Goal: Task Accomplishment & Management: Use online tool/utility

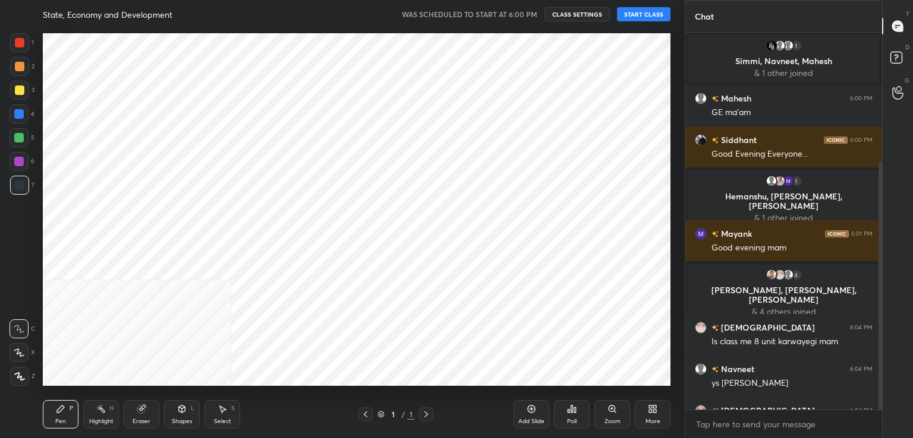
scroll to position [196, 0]
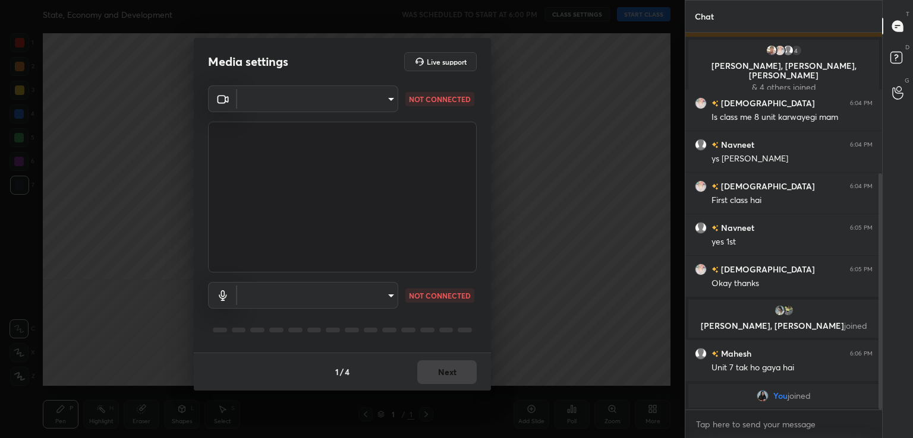
type input "acf1dc7775b110fc2855465bf6569a4ea8eb92ba364f5fc5367f907081c5159b"
type input "default"
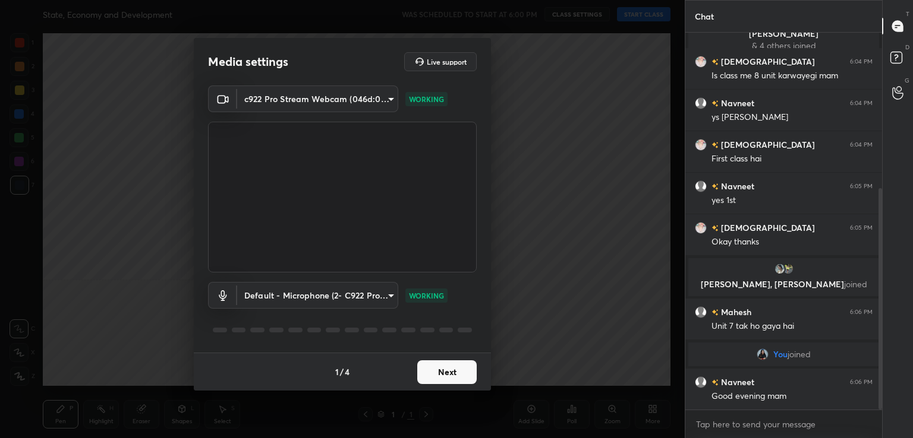
click at [436, 374] on button "Next" at bounding box center [446, 373] width 59 height 24
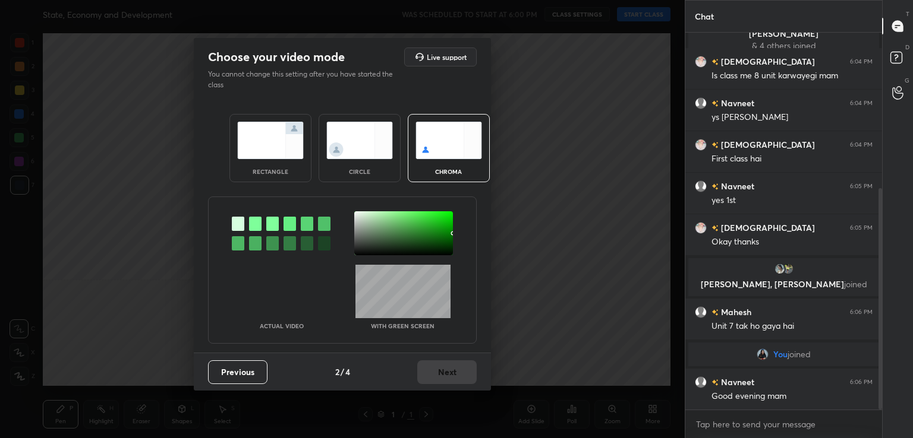
click at [252, 219] on div at bounding box center [255, 224] width 12 height 14
click at [359, 214] on div at bounding box center [403, 234] width 99 height 44
click at [463, 374] on button "Next" at bounding box center [446, 373] width 59 height 24
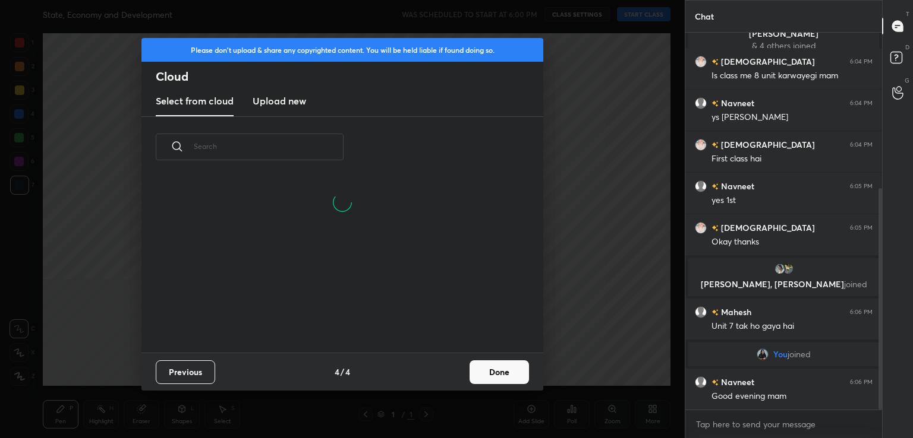
click at [481, 373] on button "Done" at bounding box center [498, 373] width 59 height 24
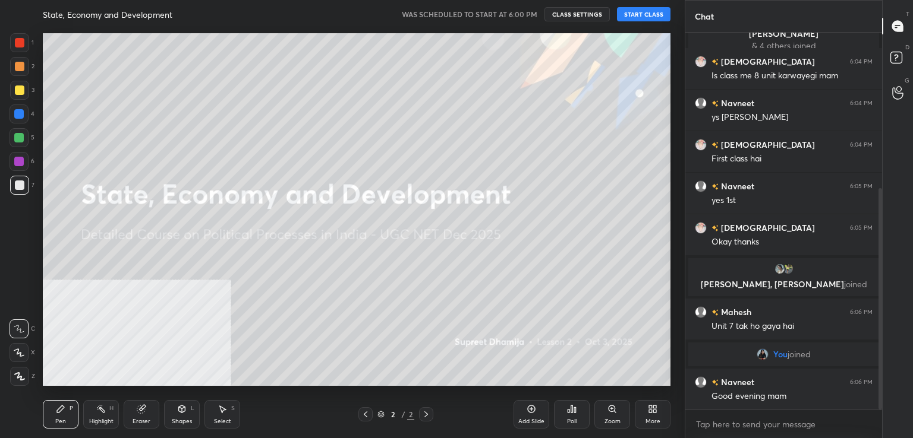
click at [628, 10] on button "START CLASS" at bounding box center [643, 14] width 53 height 14
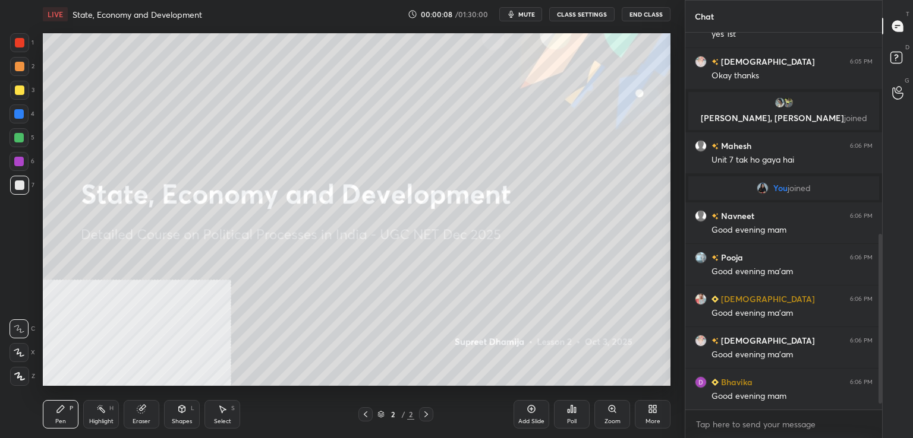
scroll to position [474, 0]
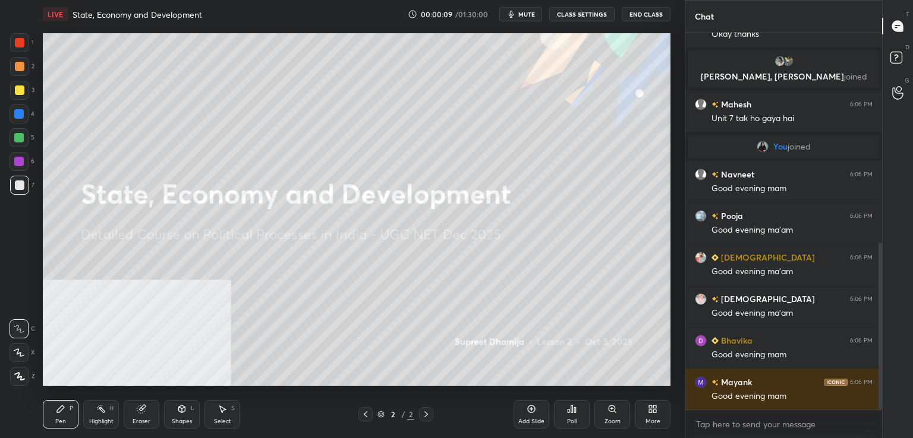
click at [639, 409] on div "More" at bounding box center [653, 414] width 36 height 29
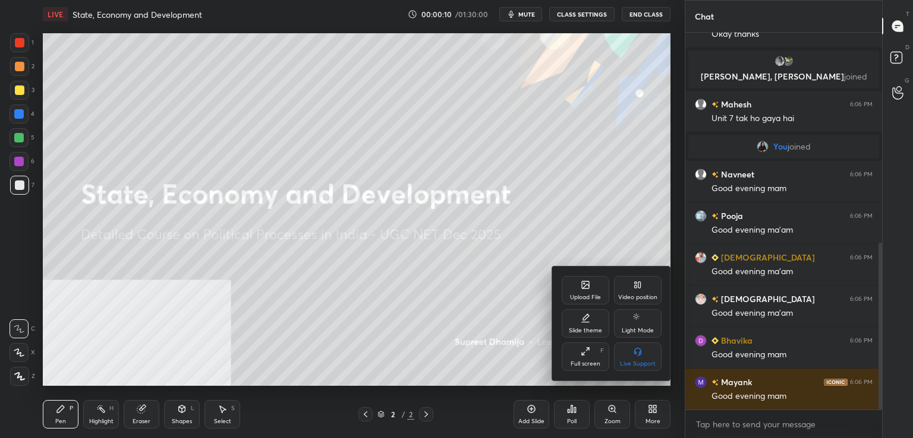
click at [626, 293] on div "Video position" at bounding box center [638, 290] width 48 height 29
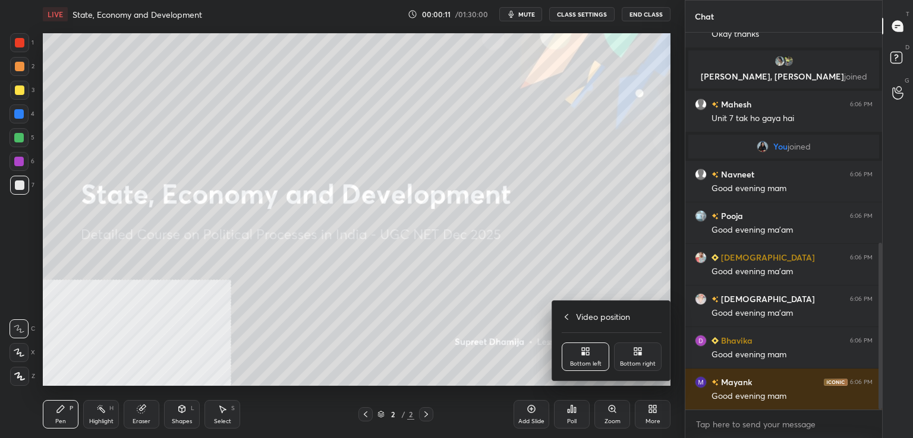
click at [636, 350] on icon at bounding box center [635, 349] width 3 height 3
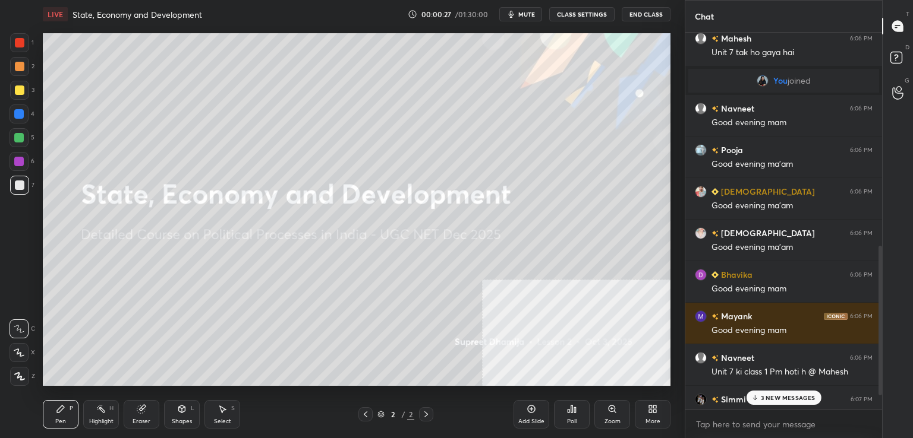
scroll to position [599, 0]
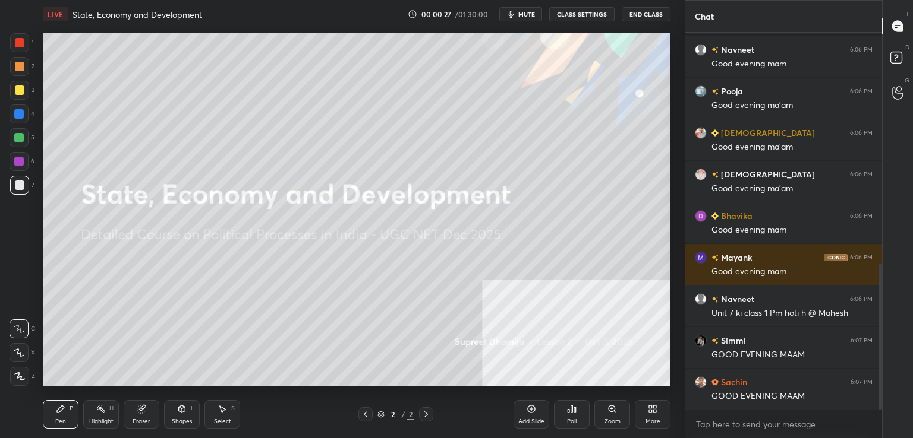
drag, startPoint x: 880, startPoint y: 329, endPoint x: 835, endPoint y: 443, distance: 122.7
click at [835, 0] on html "1 2 3 4 5 6 7 C X Z C X Z E E Erase all H H LIVE State, Economy and Development…" at bounding box center [456, 0] width 913 height 0
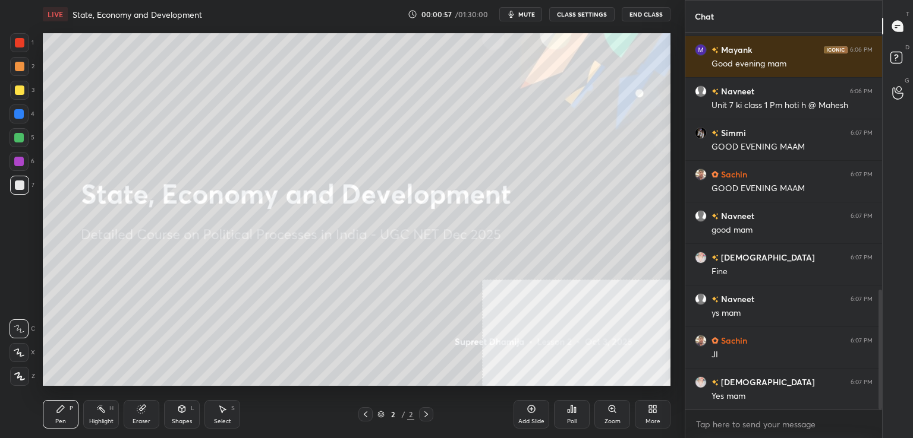
scroll to position [848, 0]
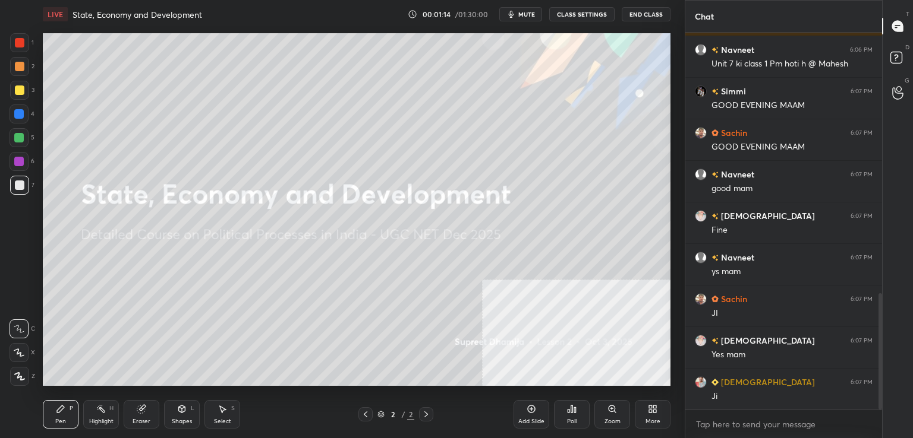
click at [24, 376] on div at bounding box center [19, 376] width 19 height 19
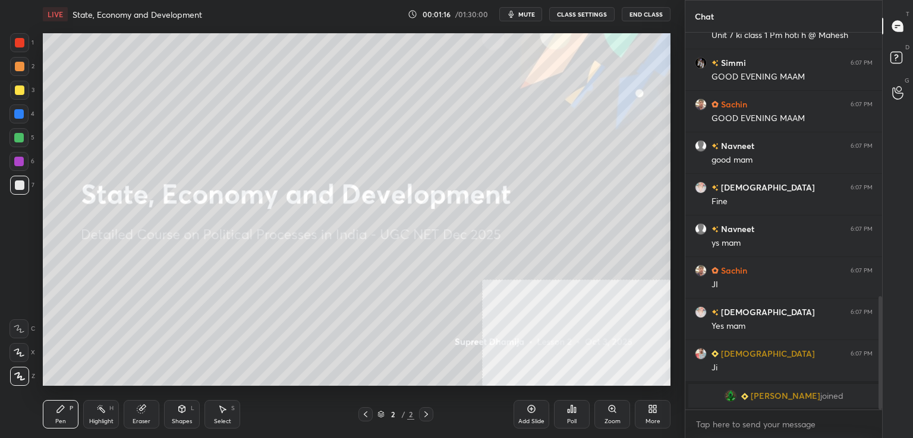
click at [31, 119] on div "4" at bounding box center [22, 114] width 25 height 19
click at [14, 99] on div at bounding box center [19, 90] width 19 height 19
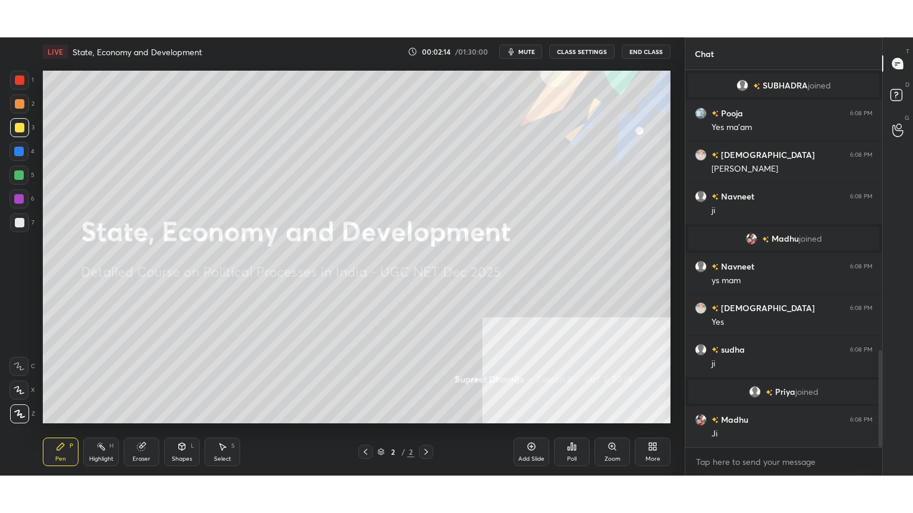
scroll to position [1093, 0]
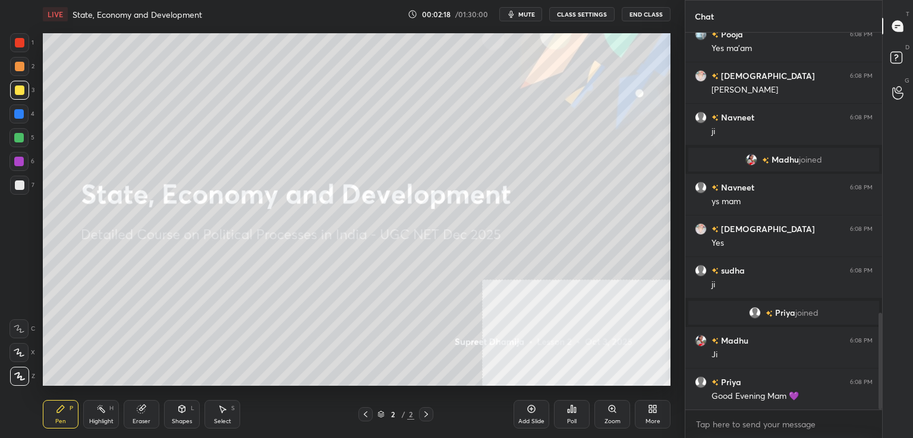
click at [649, 416] on div "More" at bounding box center [653, 414] width 36 height 29
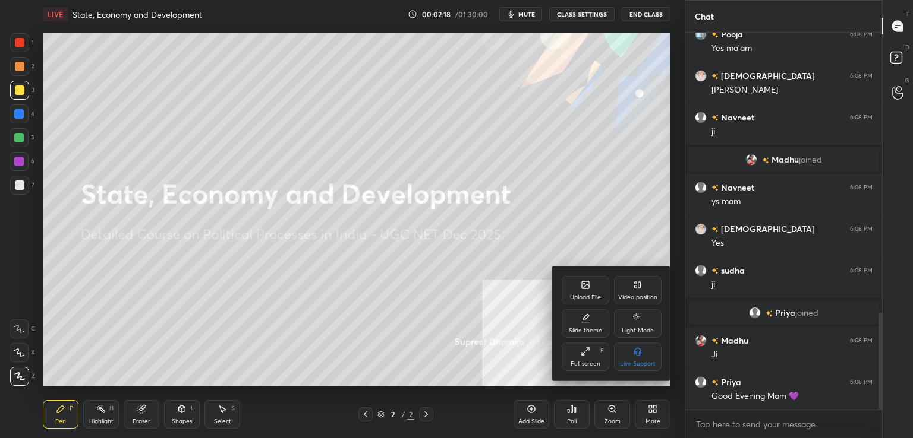
click at [586, 357] on div "Full screen F" at bounding box center [585, 357] width 48 height 29
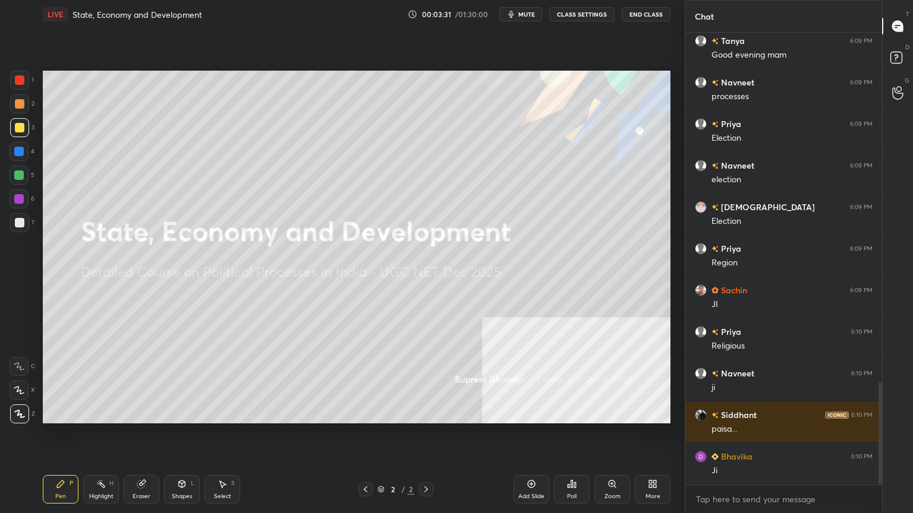
scroll to position [1588, 0]
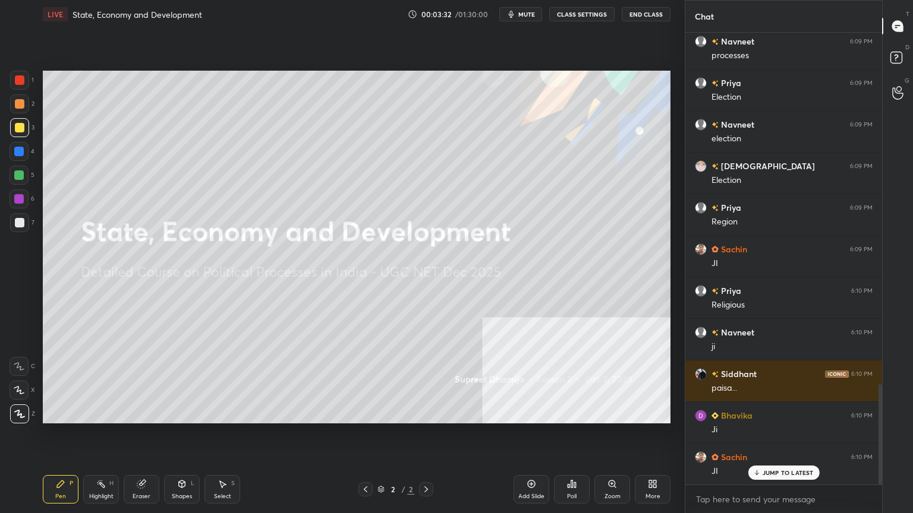
click at [526, 438] on div "Add Slide" at bounding box center [531, 489] width 36 height 29
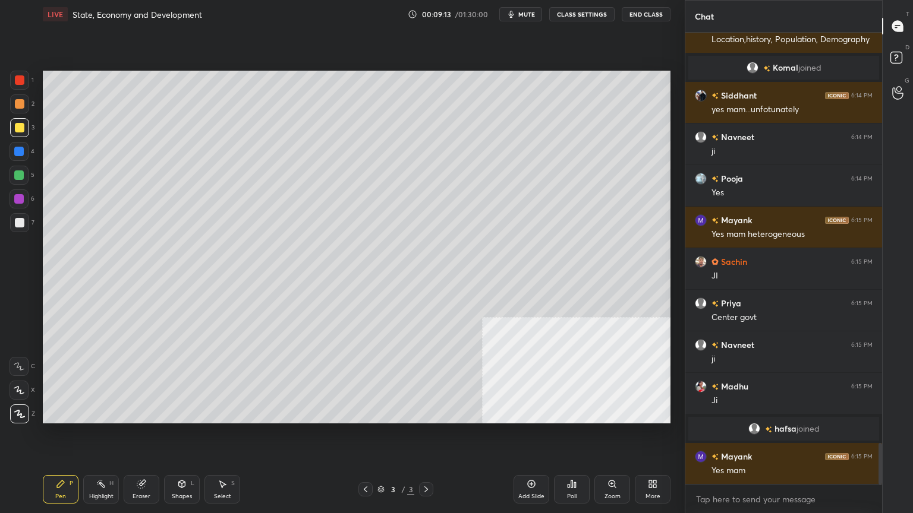
scroll to position [4480, 0]
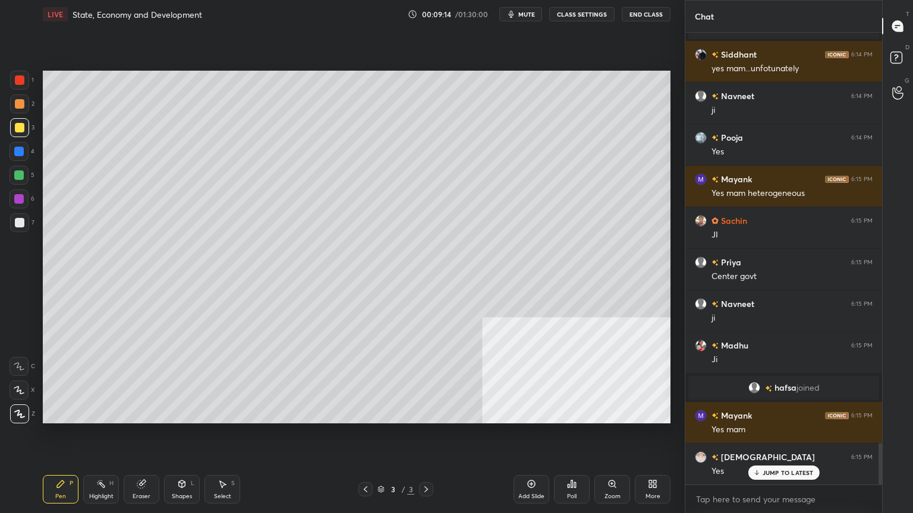
click at [24, 223] on div at bounding box center [20, 223] width 10 height 10
click at [147, 438] on div "Eraser" at bounding box center [142, 489] width 36 height 29
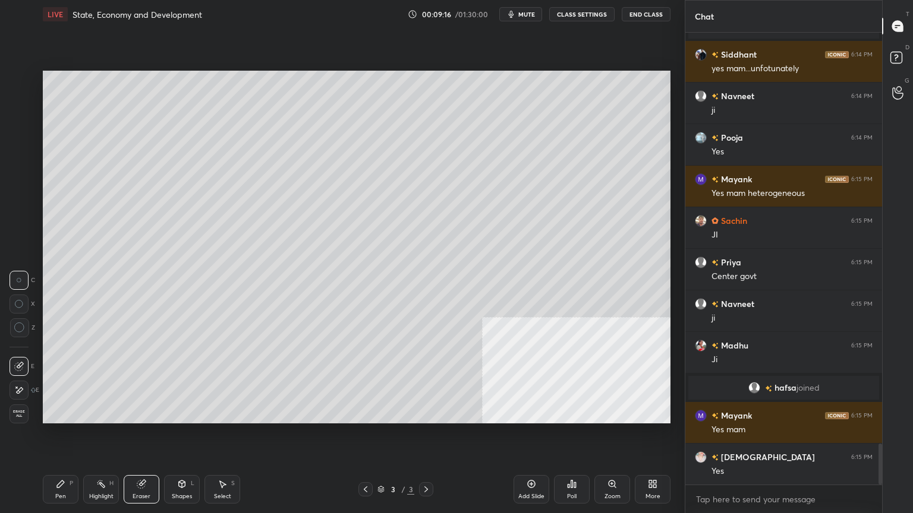
scroll to position [4522, 0]
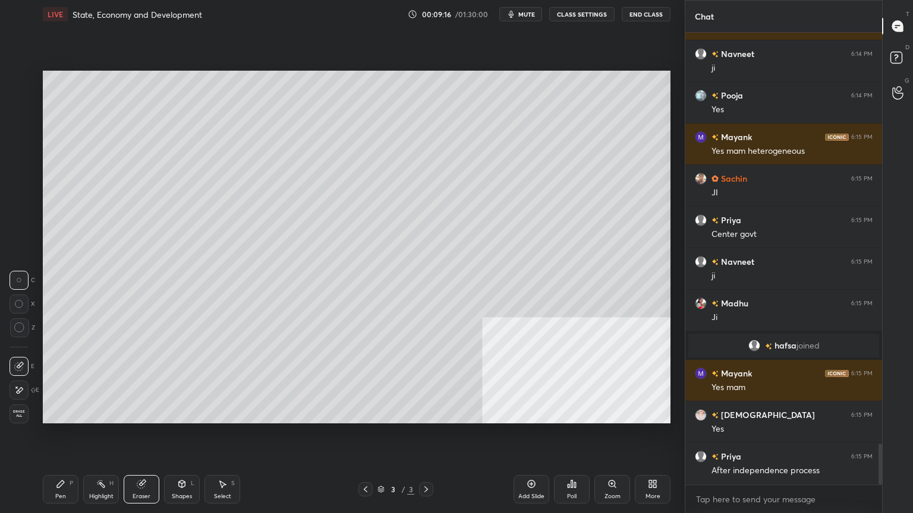
click at [24, 412] on span "Erase all" at bounding box center [19, 414] width 18 height 8
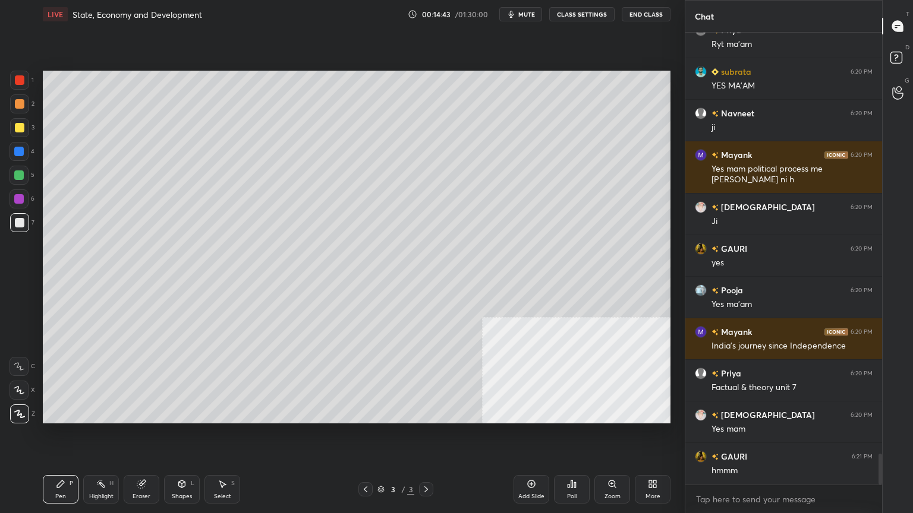
scroll to position [6231, 0]
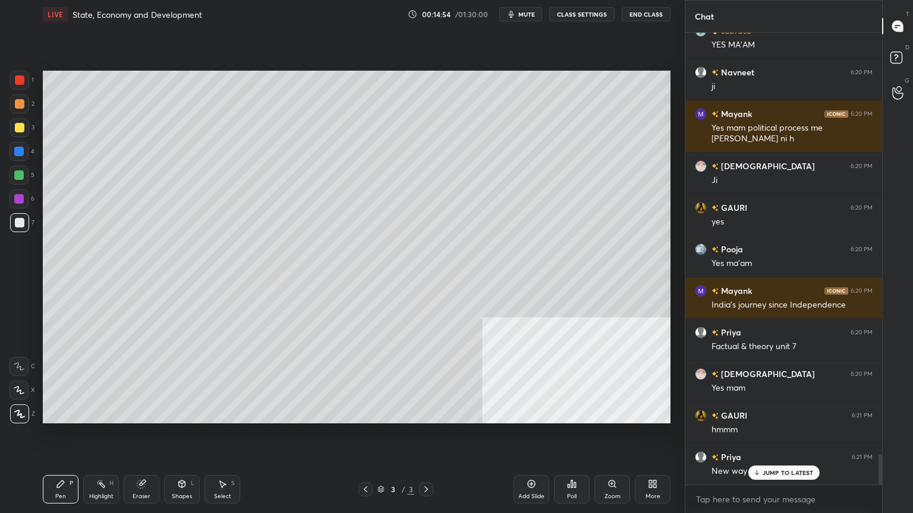
click at [647, 438] on div "More" at bounding box center [653, 489] width 36 height 29
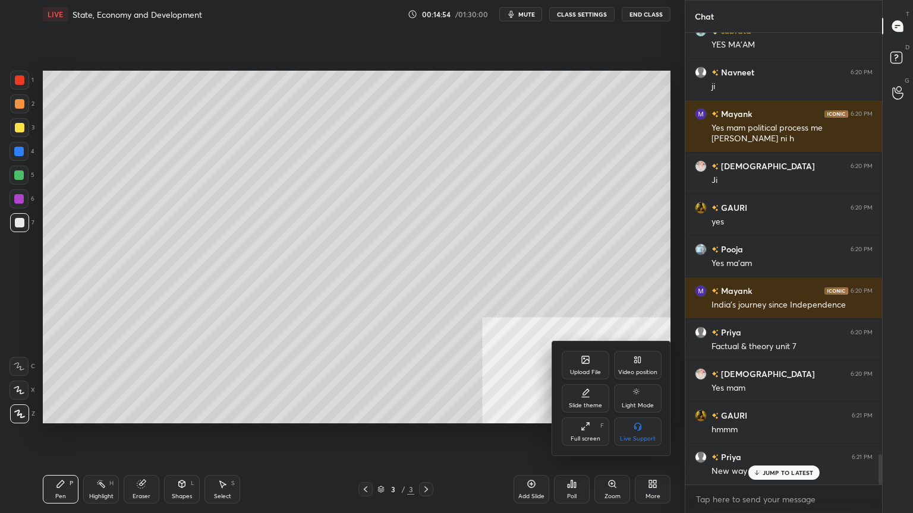
click at [591, 358] on div "Upload File" at bounding box center [585, 365] width 48 height 29
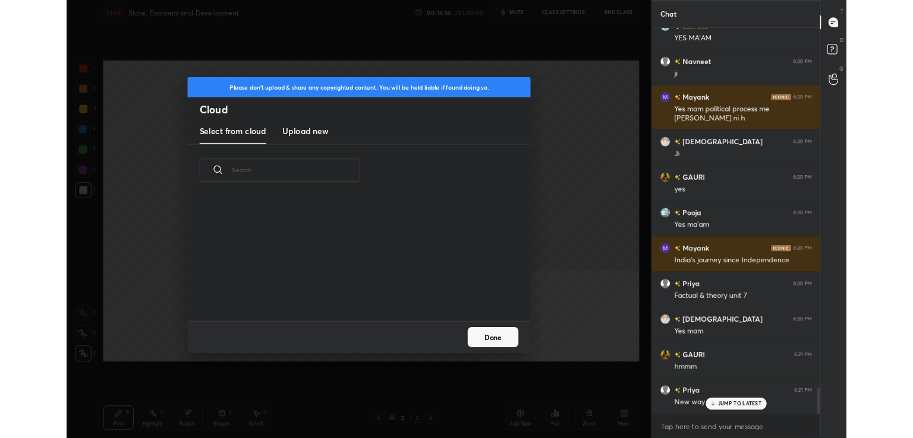
scroll to position [146, 381]
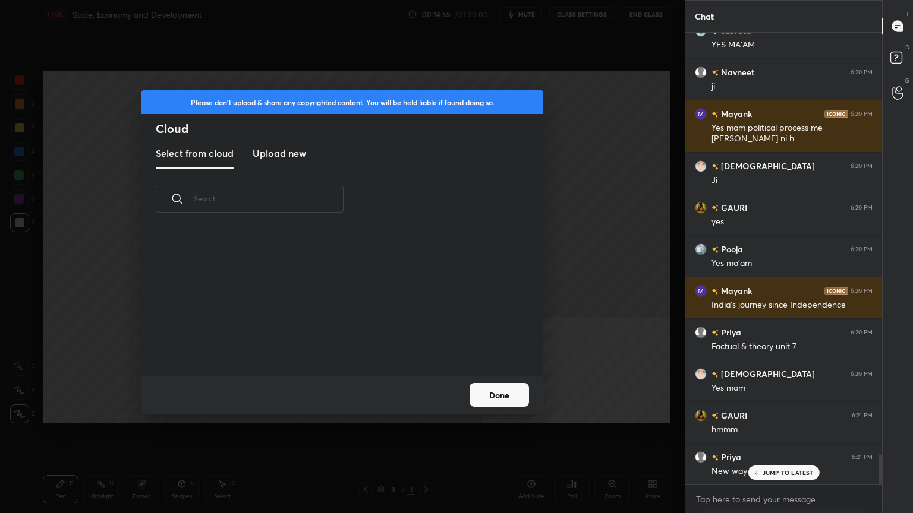
click at [276, 153] on h3 "Upload new" at bounding box center [279, 153] width 53 height 14
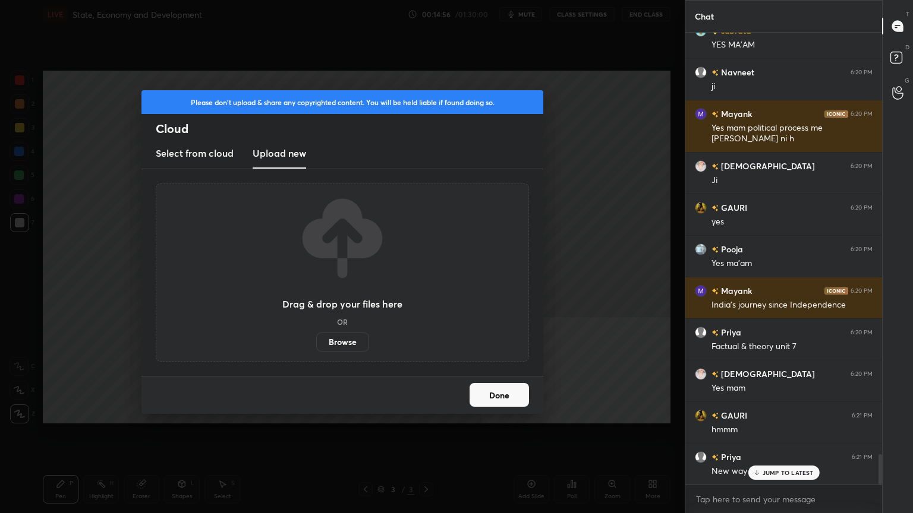
click at [337, 343] on label "Browse" at bounding box center [342, 342] width 53 height 19
click at [316, 343] on input "Browse" at bounding box center [316, 342] width 0 height 19
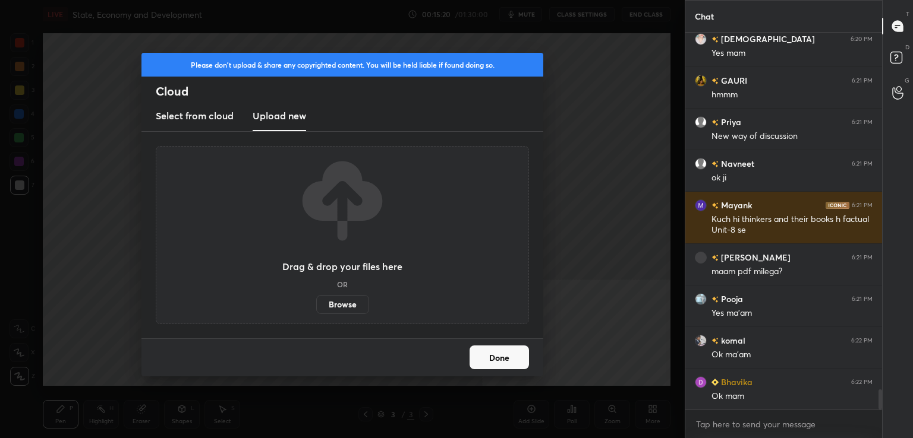
scroll to position [6608, 0]
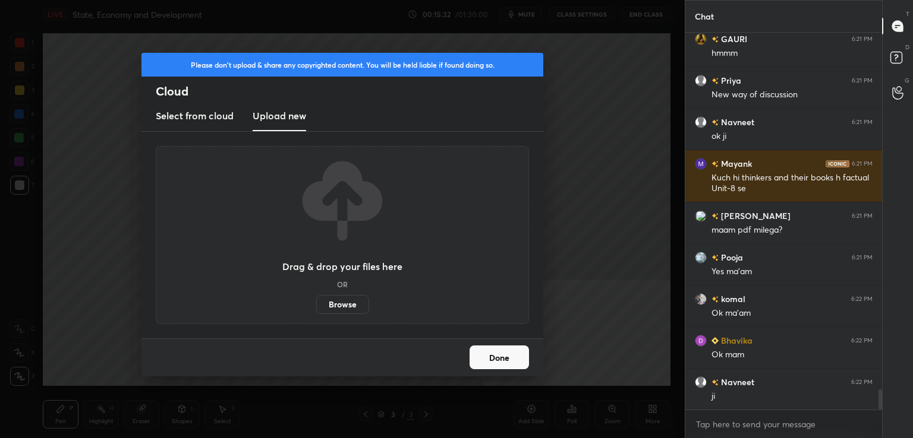
click at [354, 298] on label "Browse" at bounding box center [342, 304] width 53 height 19
click at [316, 298] on input "Browse" at bounding box center [316, 304] width 0 height 19
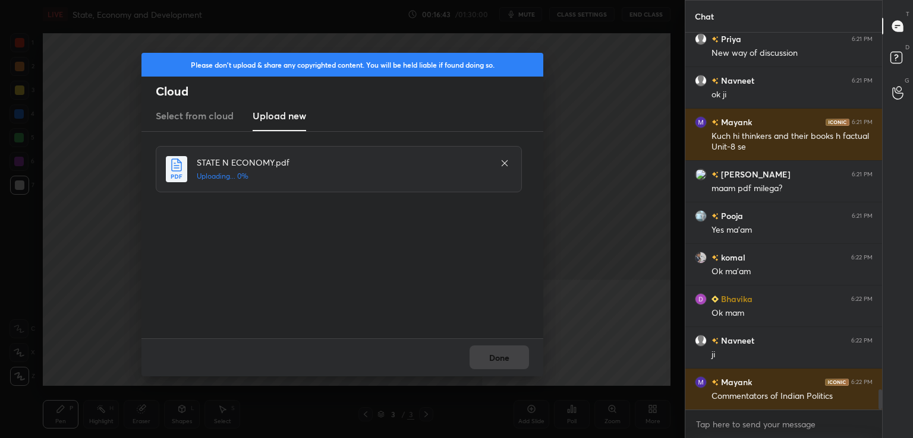
scroll to position [6691, 0]
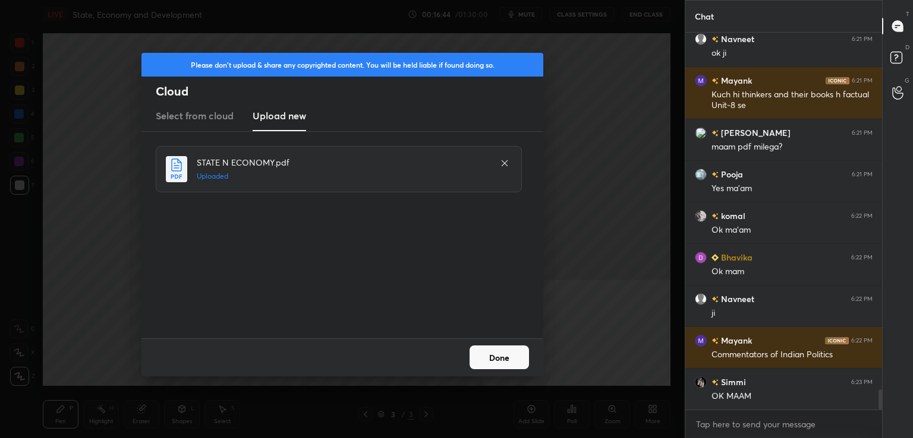
click at [497, 365] on button "Done" at bounding box center [498, 358] width 59 height 24
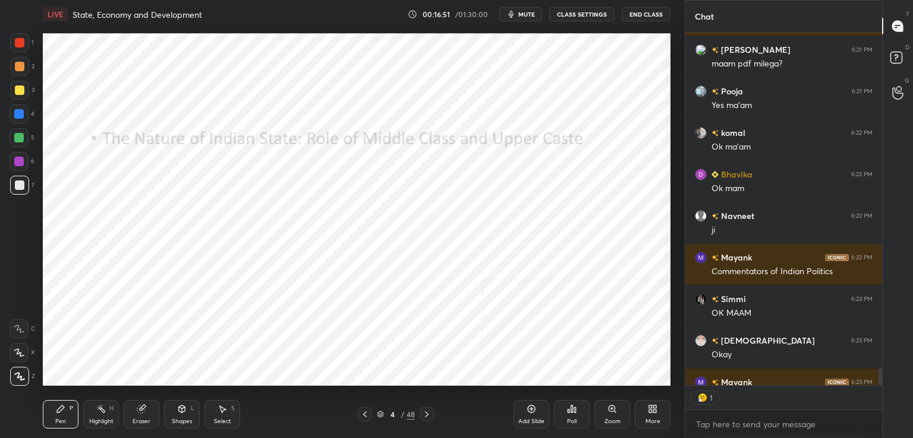
scroll to position [6799, 0]
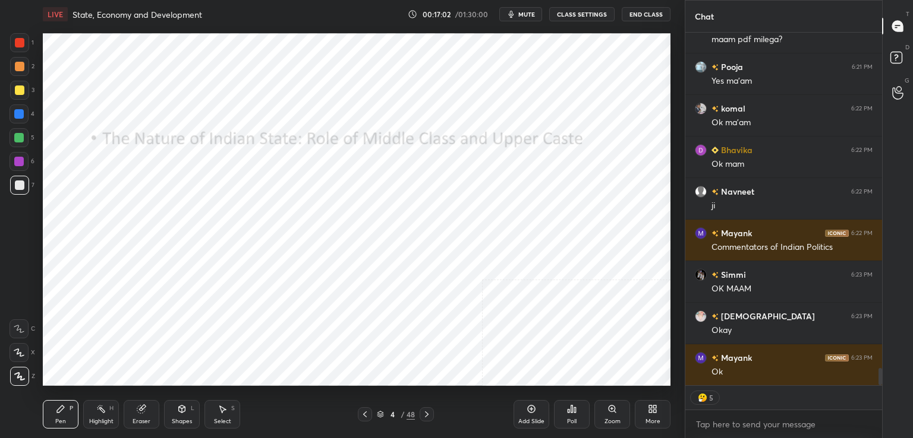
type textarea "x"
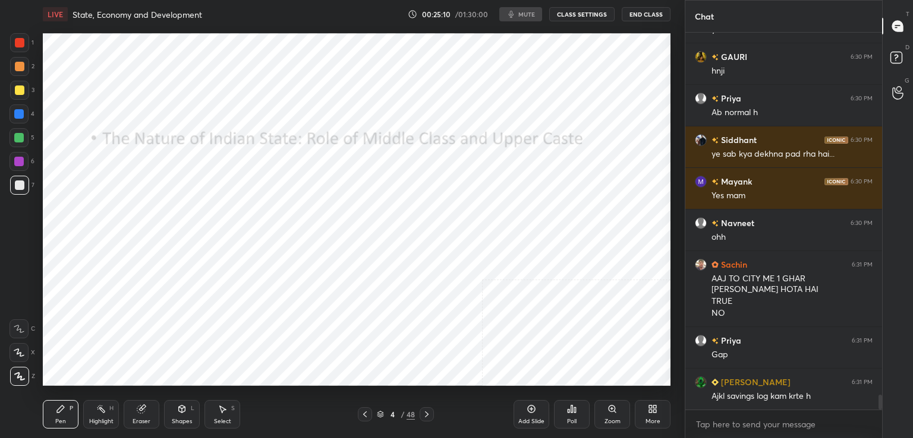
scroll to position [9131, 0]
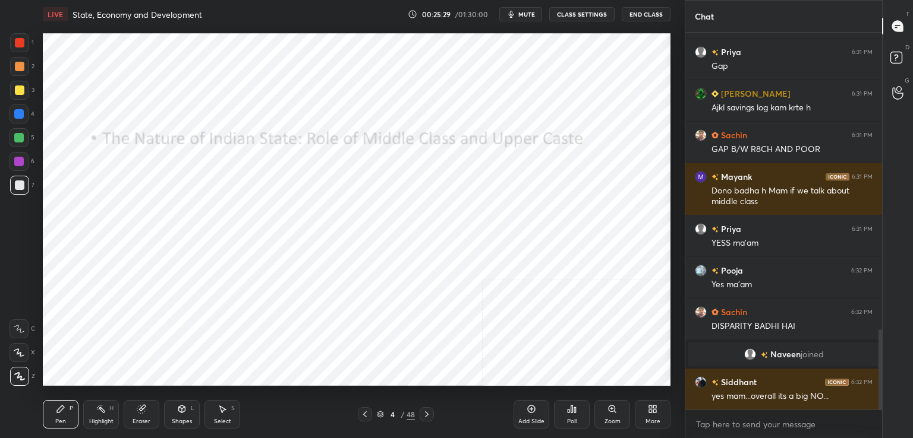
scroll to position [1401, 0]
click at [17, 113] on div at bounding box center [19, 114] width 10 height 10
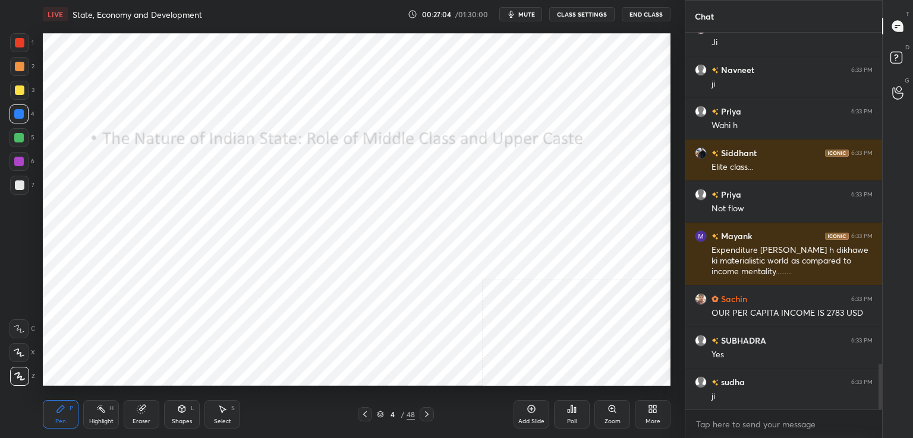
scroll to position [2785, 0]
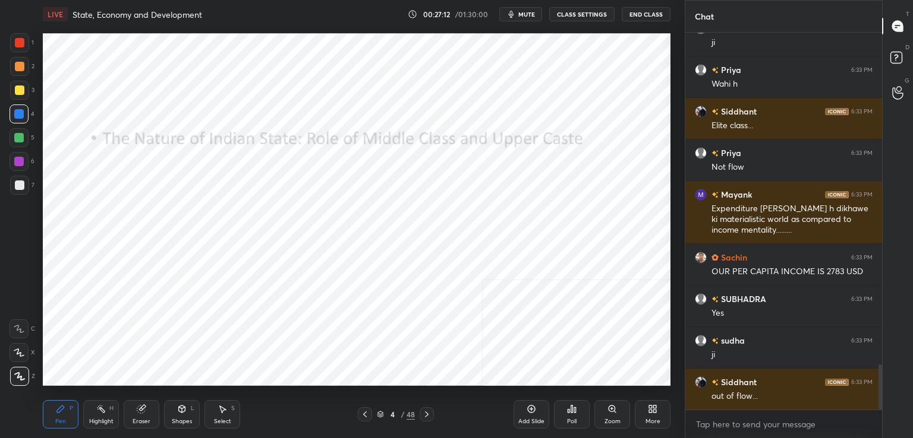
click at [148, 409] on div "Eraser" at bounding box center [142, 414] width 36 height 29
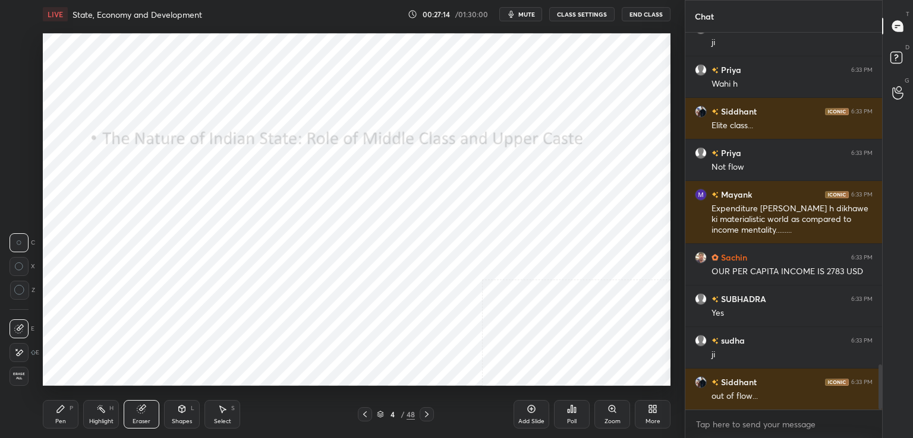
click at [18, 376] on span "Erase all" at bounding box center [19, 377] width 18 height 8
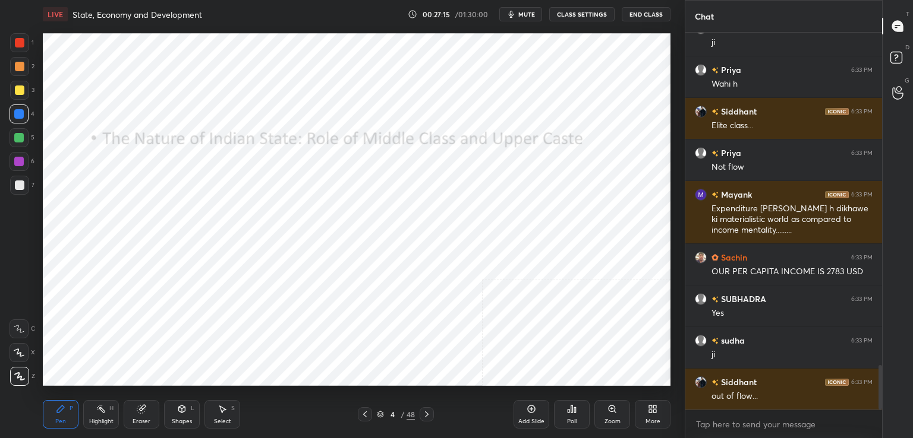
scroll to position [2827, 0]
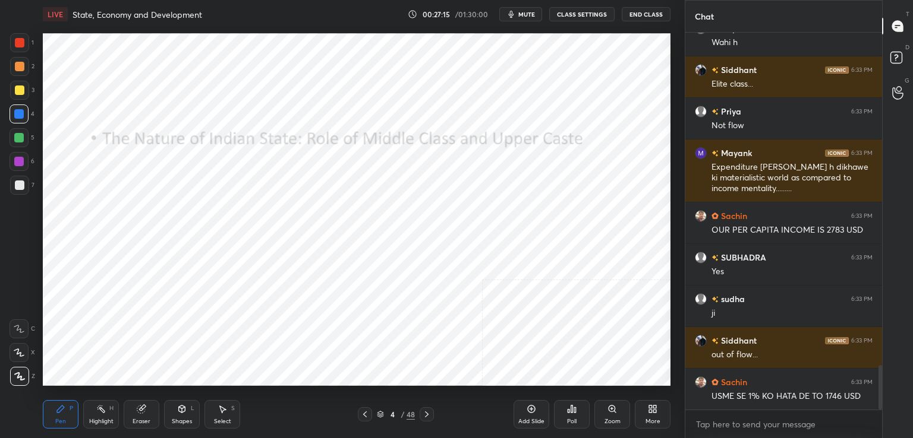
click at [128, 408] on div "Eraser" at bounding box center [142, 414] width 36 height 29
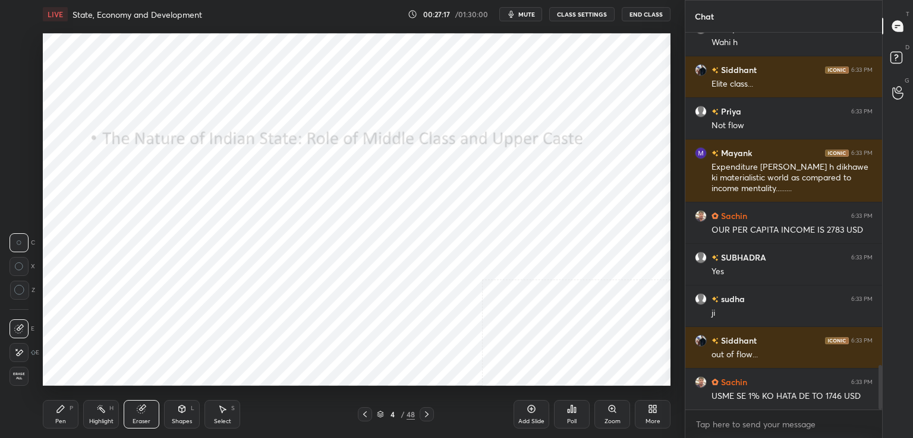
click at [53, 407] on div "Pen P" at bounding box center [61, 414] width 36 height 29
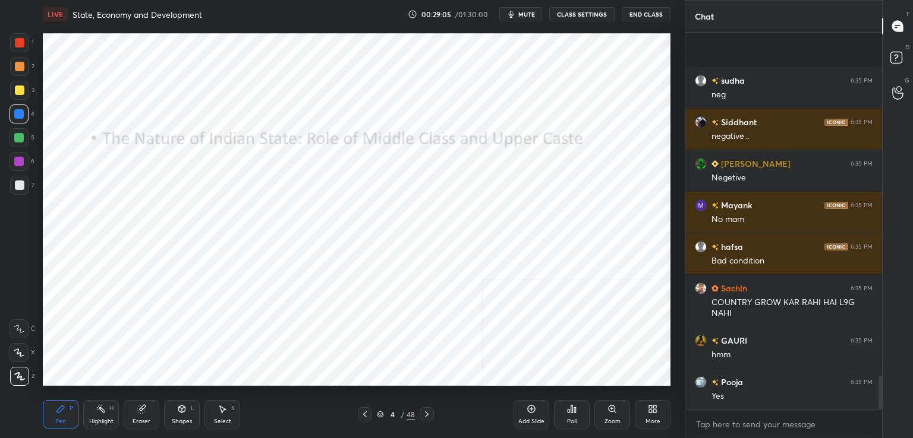
scroll to position [3919, 0]
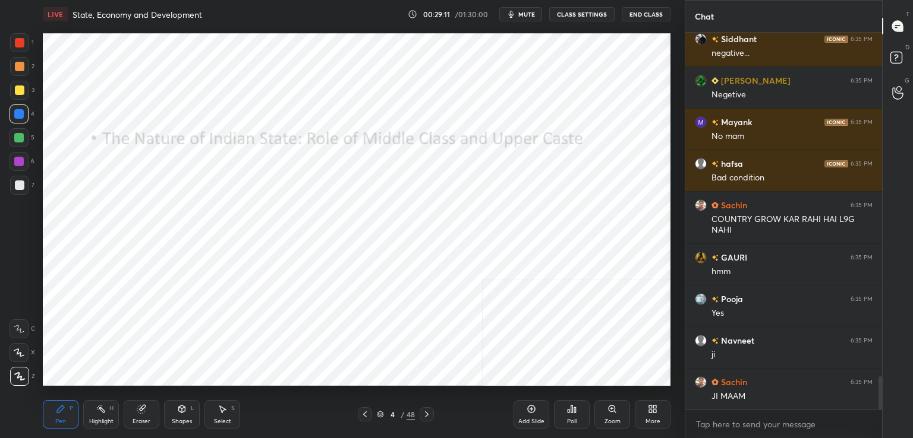
click at [527, 419] on div "Add Slide" at bounding box center [531, 422] width 26 height 6
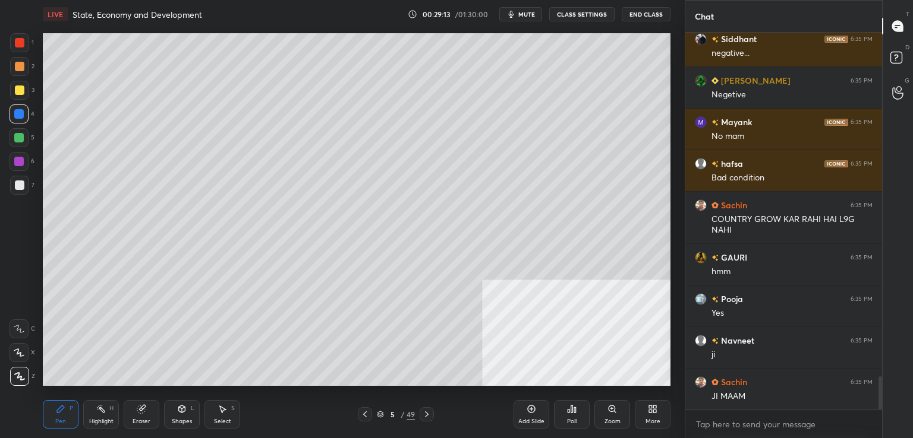
click at [25, 94] on div at bounding box center [19, 90] width 19 height 19
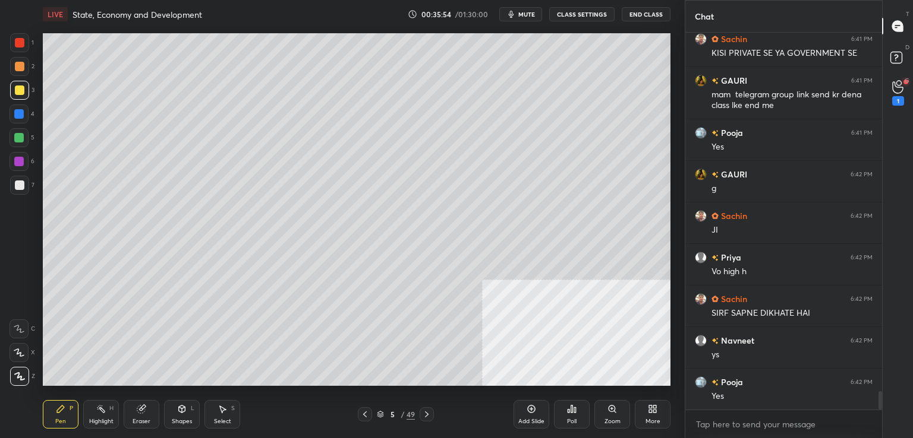
scroll to position [7437, 0]
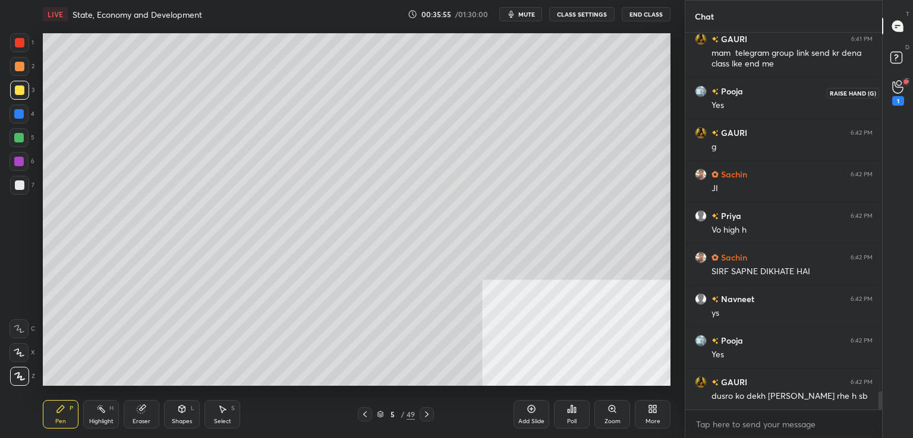
click at [889, 88] on div "1" at bounding box center [898, 92] width 24 height 21
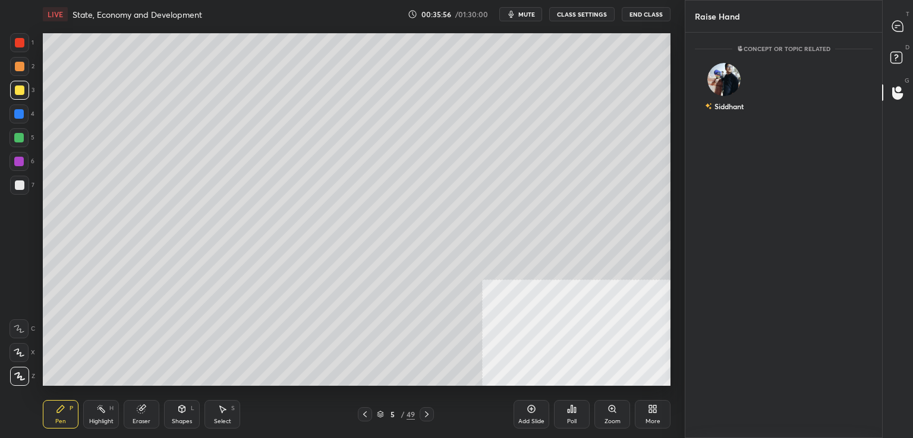
scroll to position [4, 4]
click at [889, 88] on div at bounding box center [898, 92] width 24 height 21
click at [912, 62] on div "D Doubts (D)" at bounding box center [897, 59] width 30 height 33
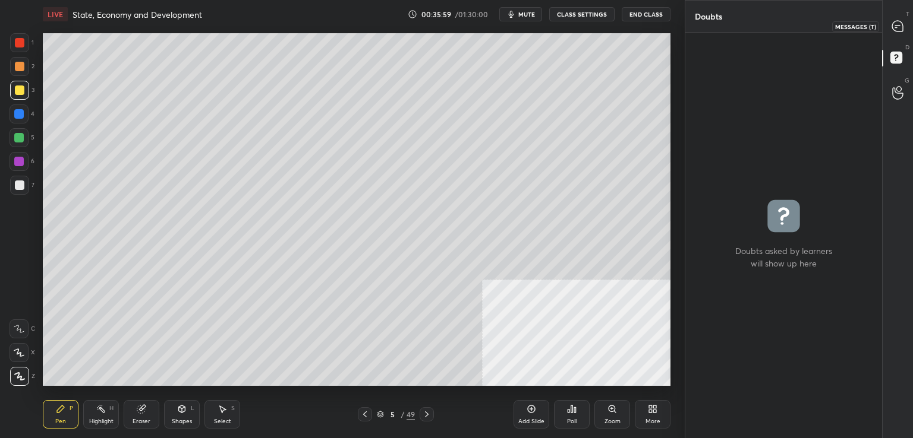
click at [904, 20] on div at bounding box center [898, 25] width 24 height 21
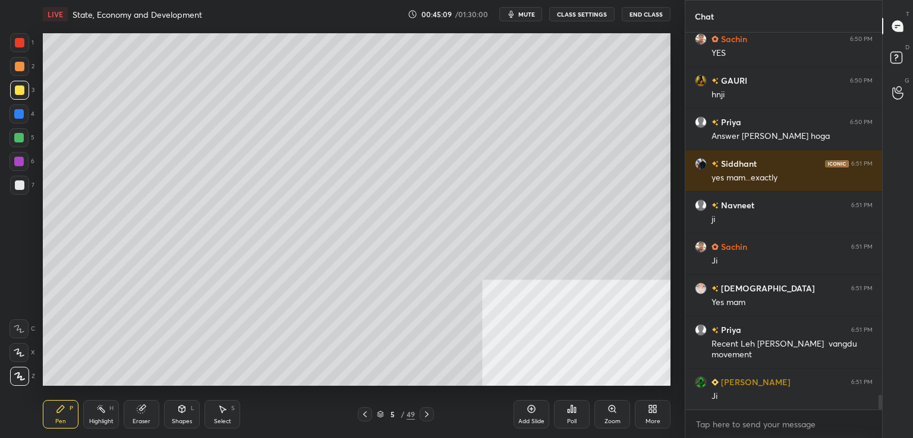
scroll to position [9191, 0]
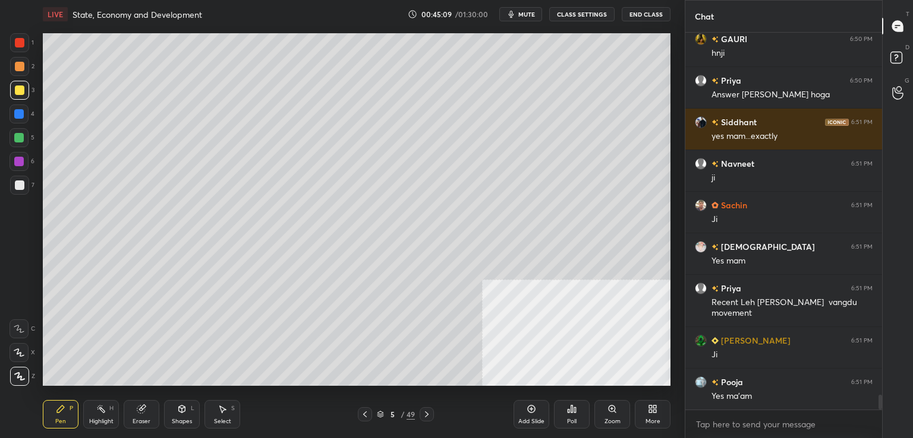
click at [362, 411] on icon at bounding box center [365, 415] width 10 height 10
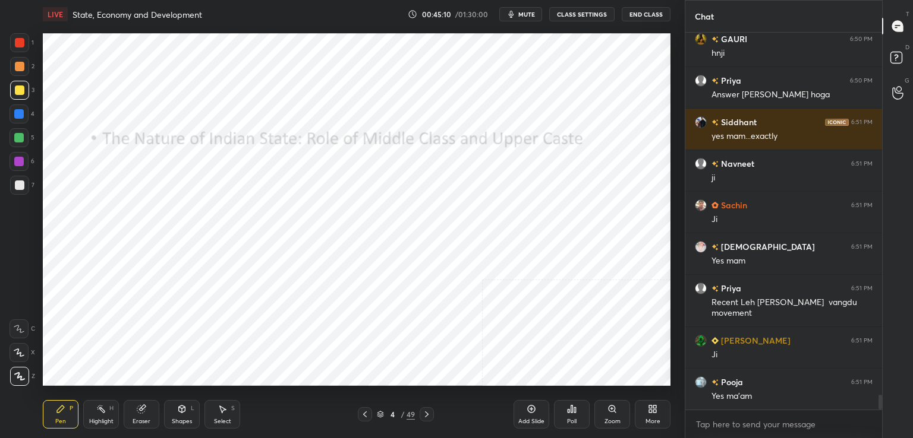
click at [364, 414] on icon at bounding box center [365, 415] width 10 height 10
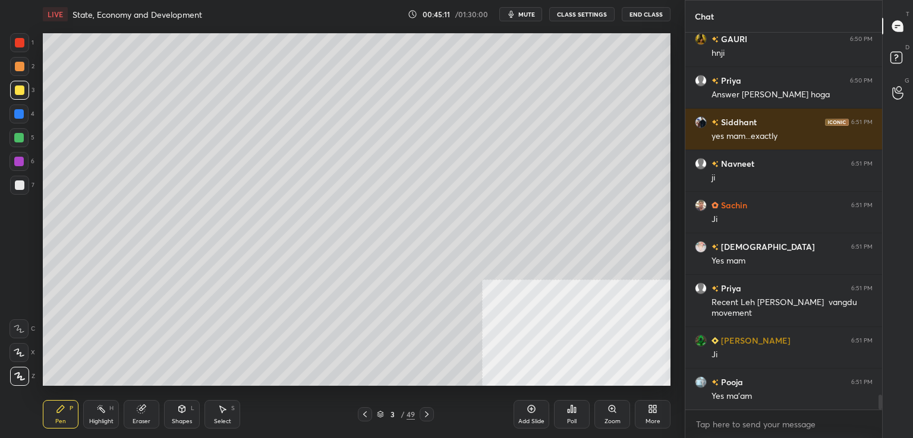
click at [425, 414] on icon at bounding box center [427, 415] width 10 height 10
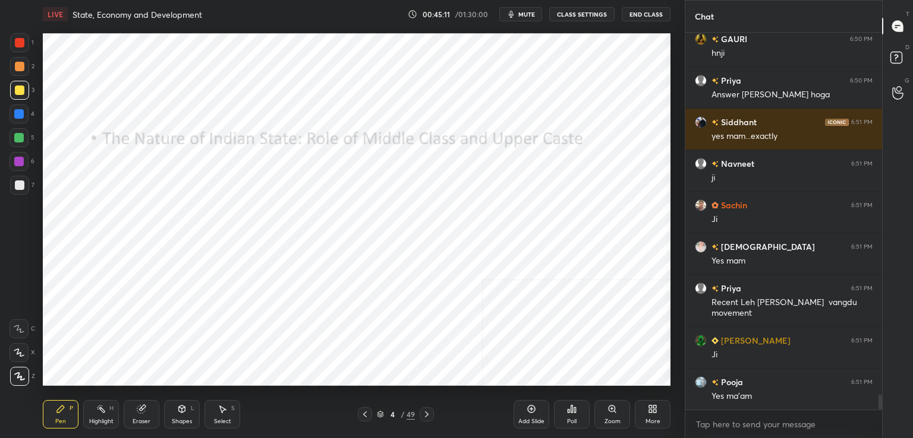
click at [425, 415] on icon at bounding box center [427, 415] width 10 height 10
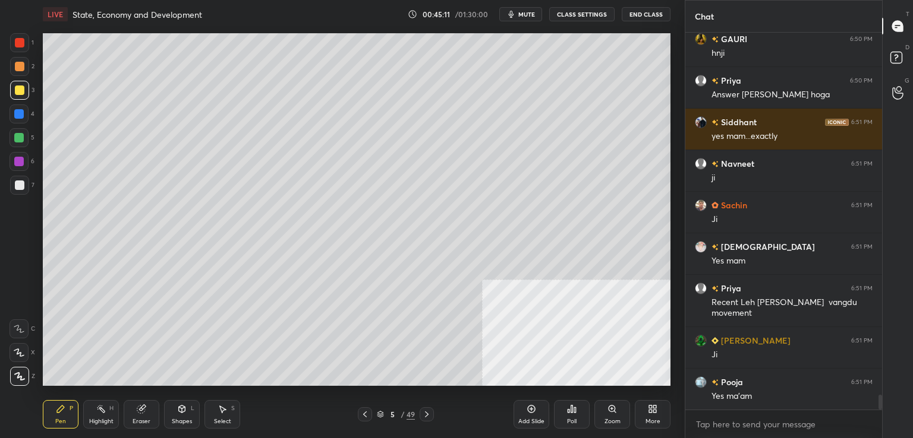
click at [425, 415] on icon at bounding box center [427, 415] width 10 height 10
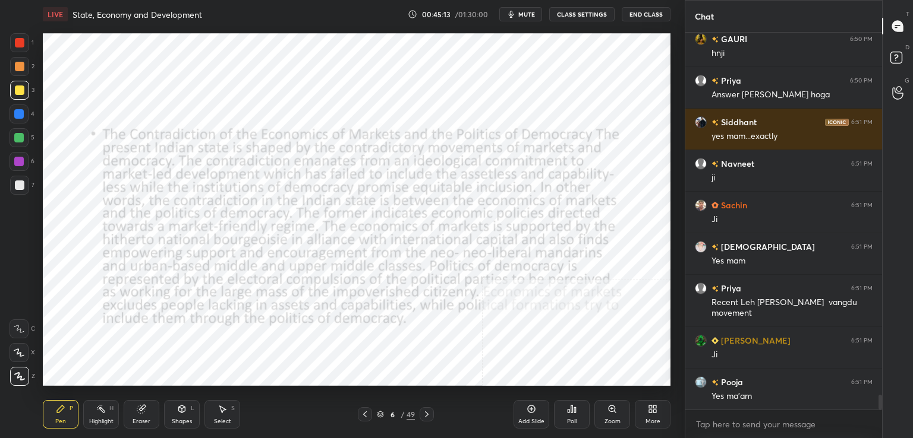
click at [425, 415] on icon at bounding box center [427, 415] width 10 height 10
click at [17, 53] on div "1" at bounding box center [22, 45] width 24 height 24
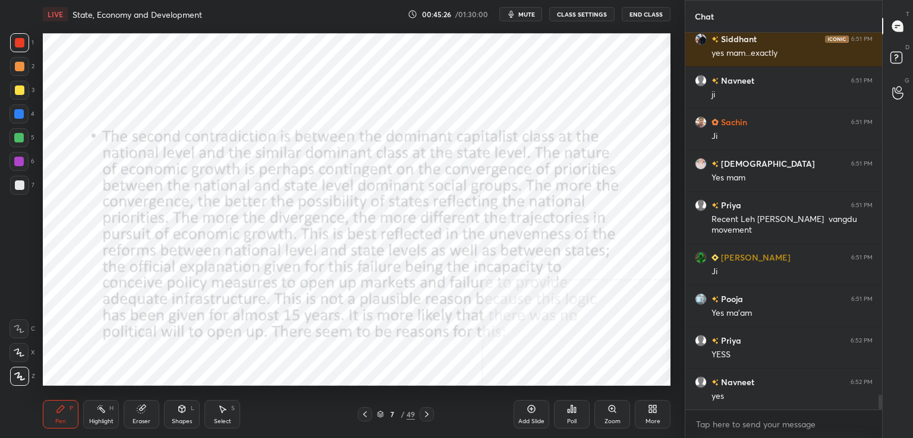
scroll to position [9316, 0]
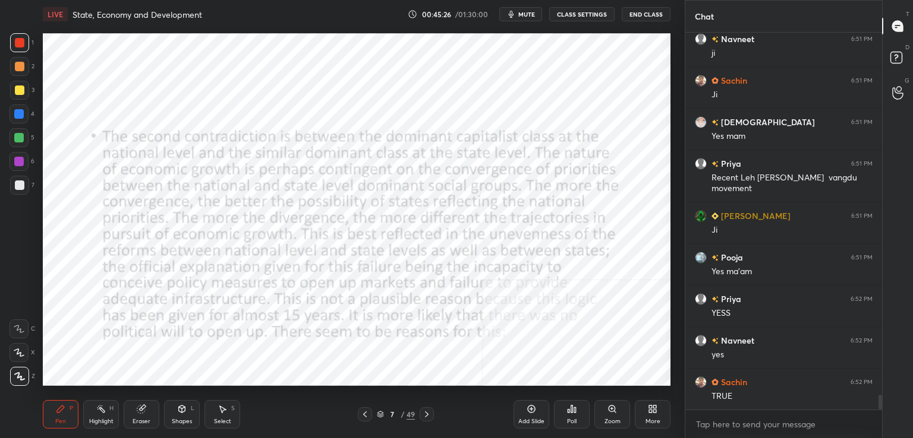
click at [364, 421] on div at bounding box center [365, 415] width 14 height 14
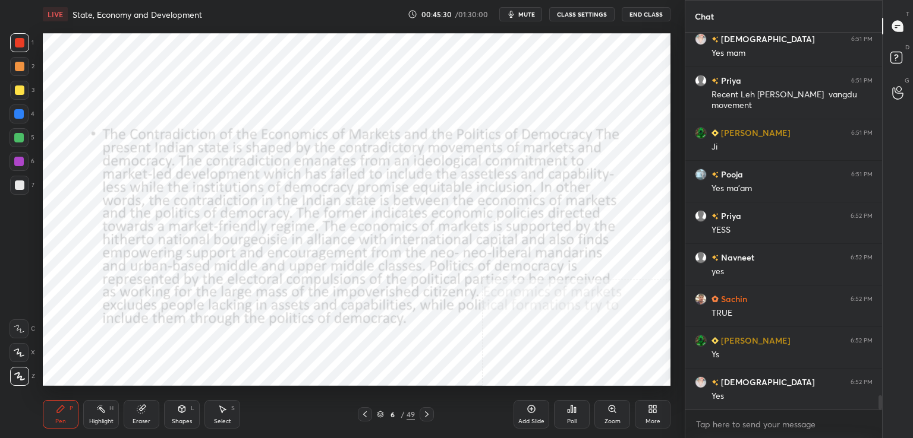
scroll to position [9482, 0]
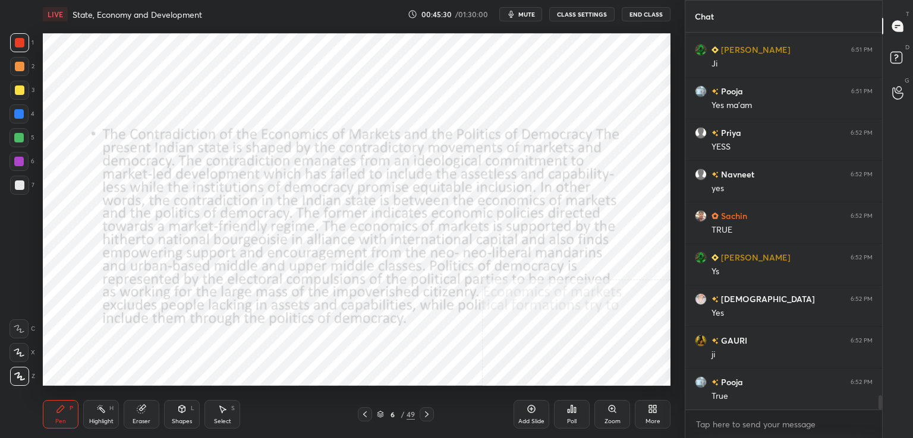
click at [539, 418] on div "Add Slide" at bounding box center [531, 414] width 36 height 29
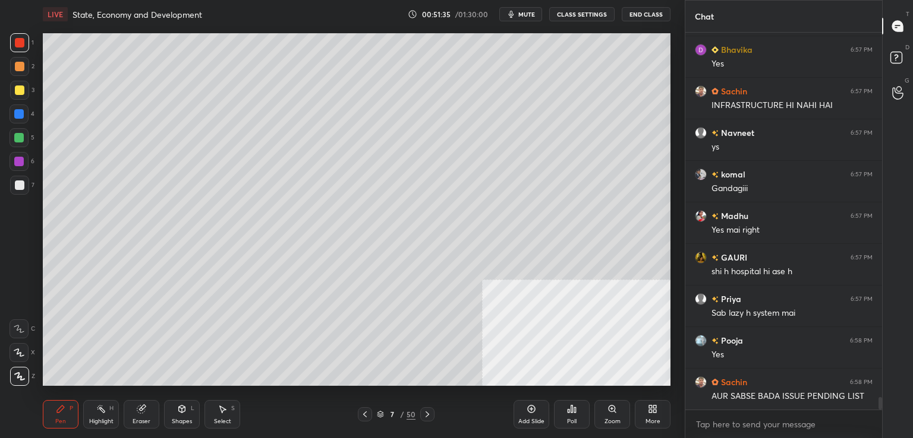
scroll to position [11089, 0]
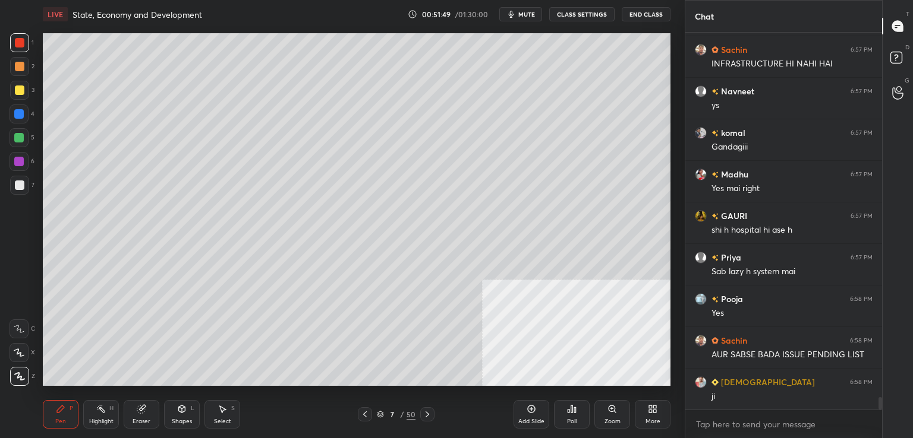
click at [535, 422] on div "Add Slide" at bounding box center [531, 422] width 26 height 6
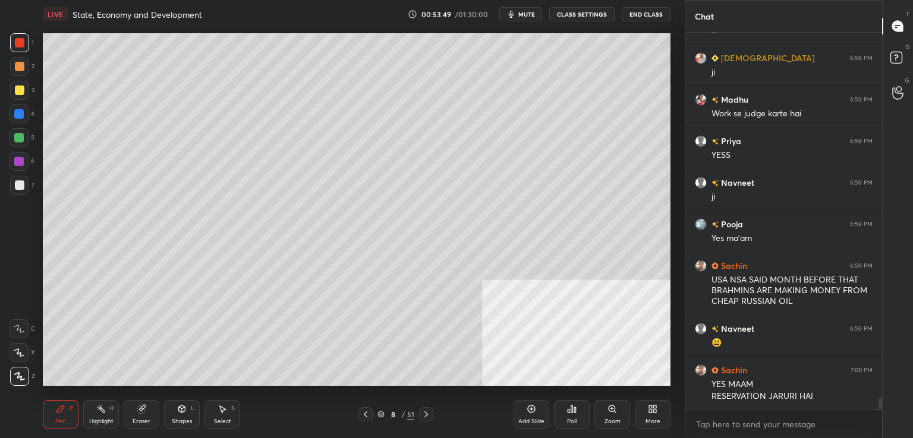
scroll to position [11571, 0]
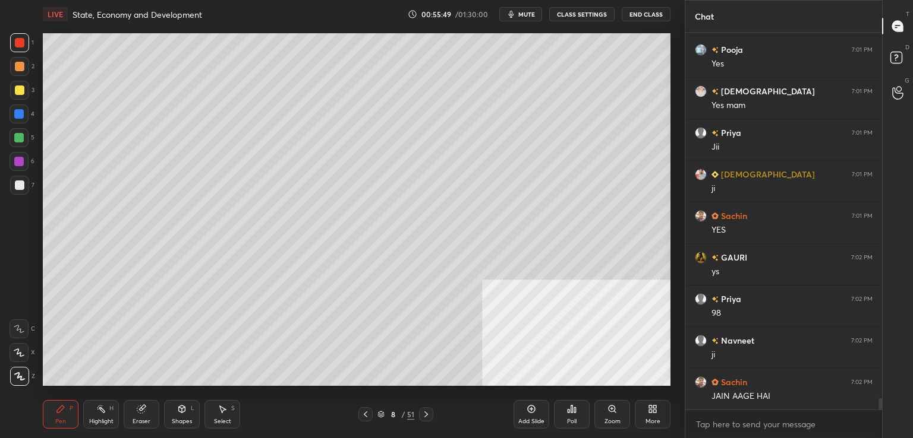
scroll to position [12549, 0]
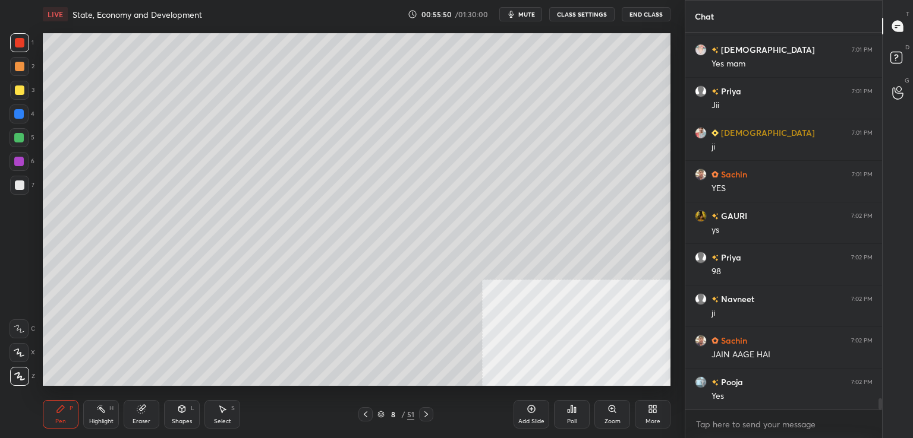
click at [135, 411] on div "Eraser" at bounding box center [142, 414] width 36 height 29
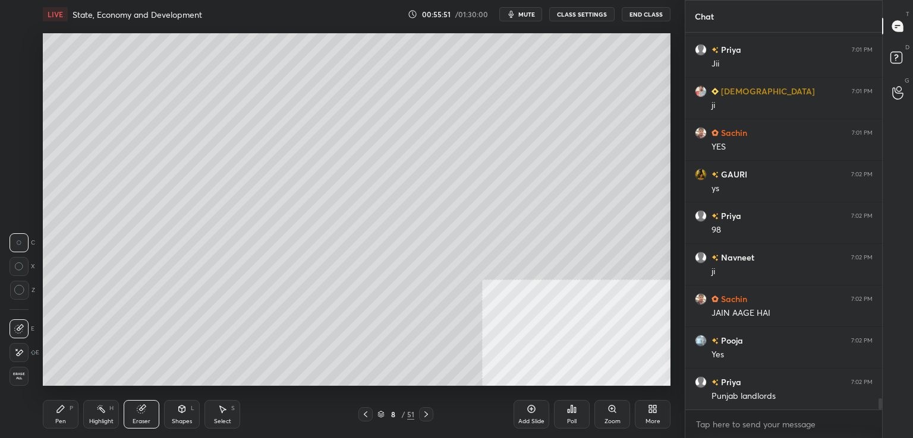
click at [23, 374] on span "Erase all" at bounding box center [19, 377] width 18 height 8
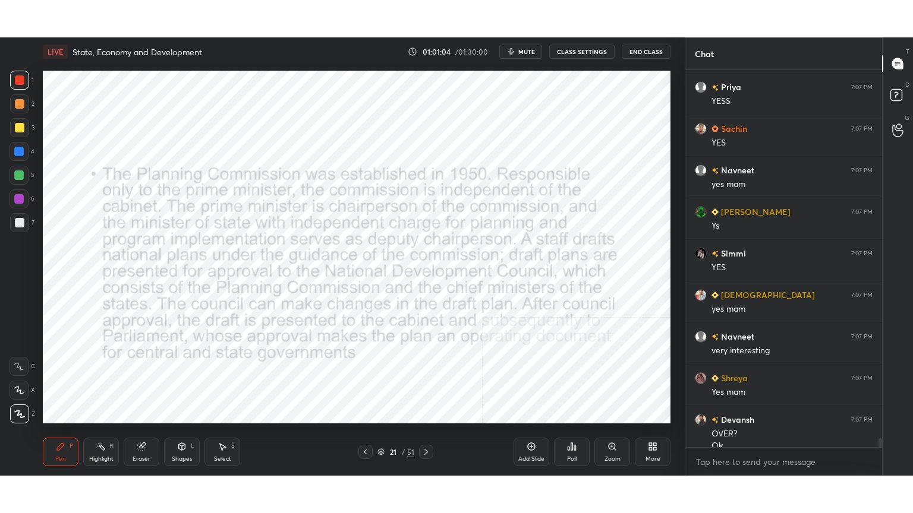
scroll to position [15427, 0]
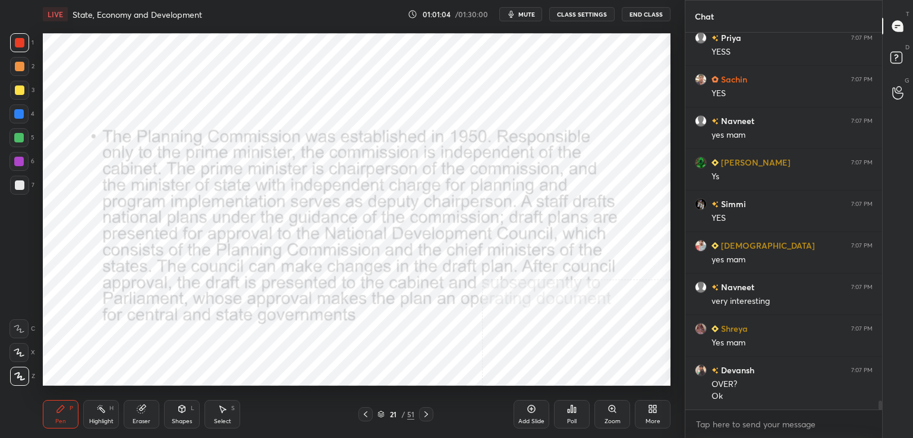
click at [655, 426] on div "More" at bounding box center [653, 414] width 36 height 29
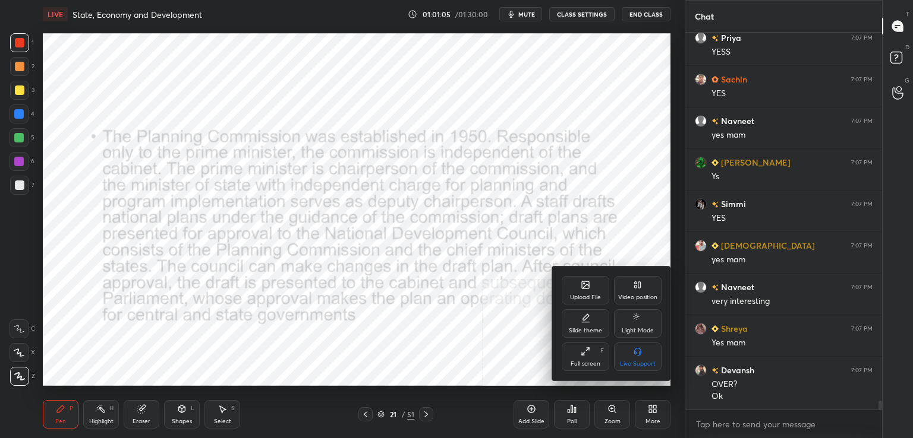
click at [582, 352] on icon at bounding box center [585, 352] width 10 height 10
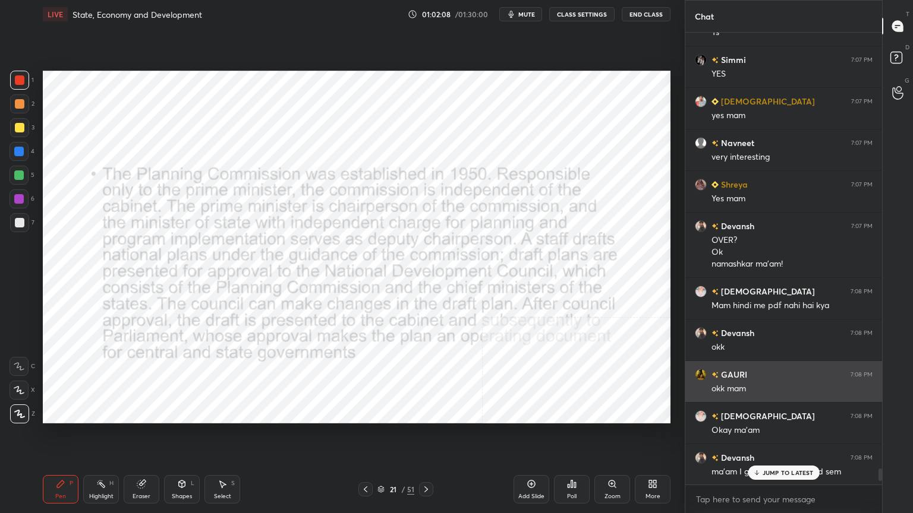
scroll to position [15698, 0]
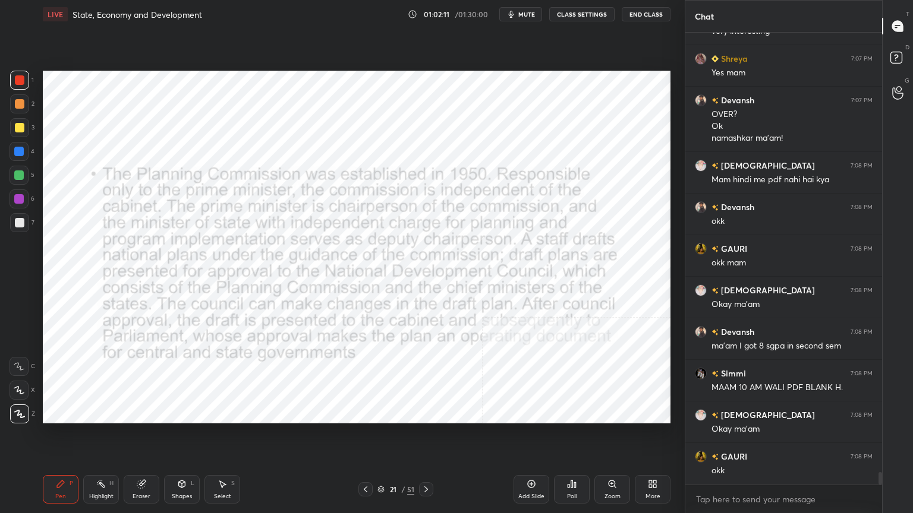
click at [140, 438] on div "Eraser" at bounding box center [142, 489] width 36 height 29
click at [27, 415] on span "Erase all" at bounding box center [19, 414] width 18 height 8
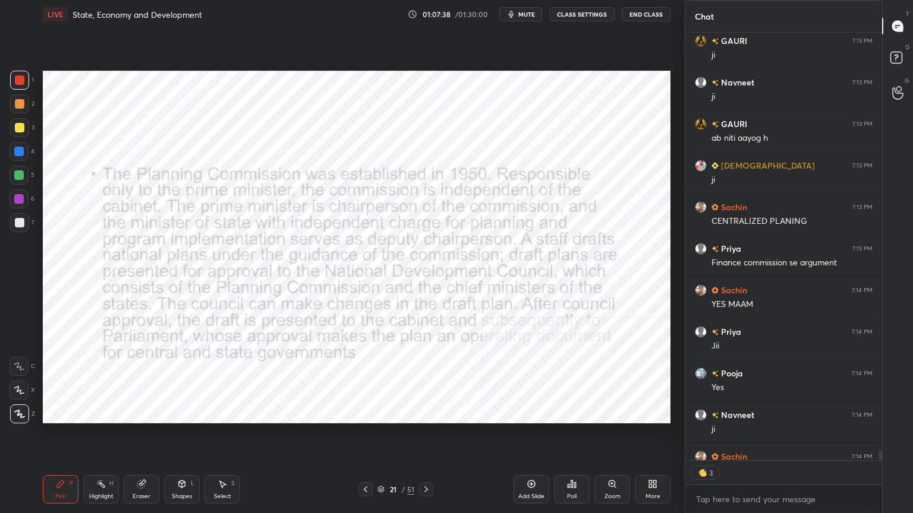
scroll to position [18481, 0]
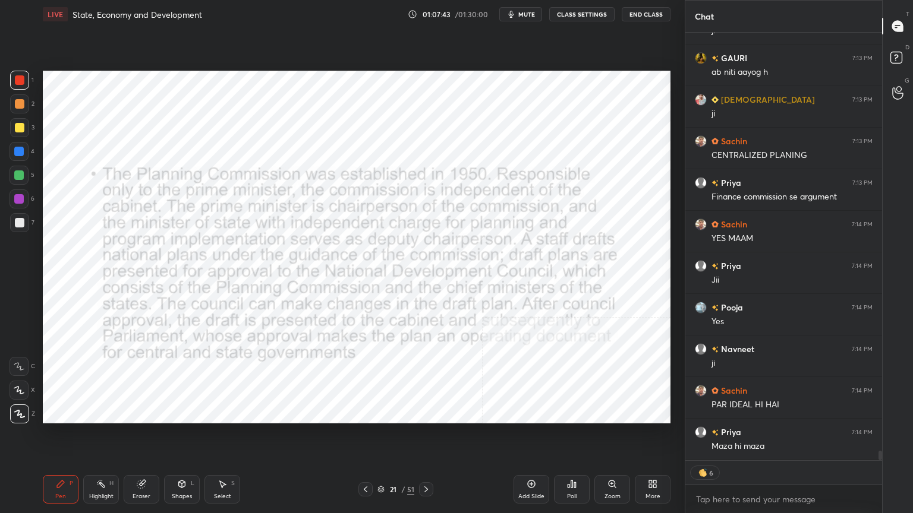
click at [424, 438] on icon at bounding box center [426, 490] width 10 height 10
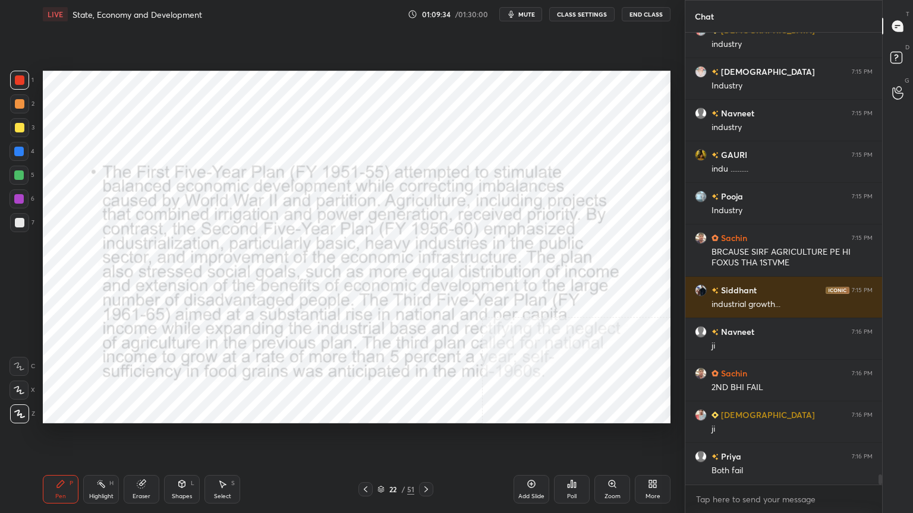
scroll to position [19364, 0]
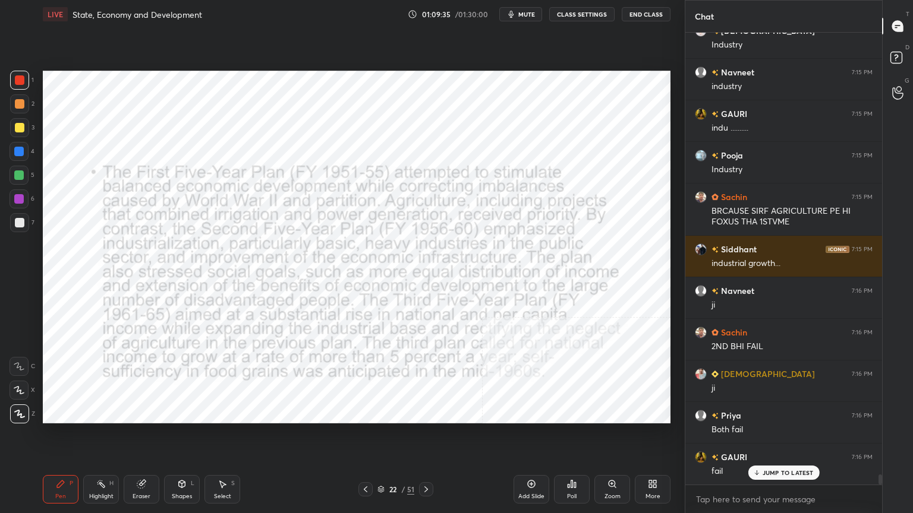
click at [534, 438] on icon at bounding box center [531, 484] width 10 height 10
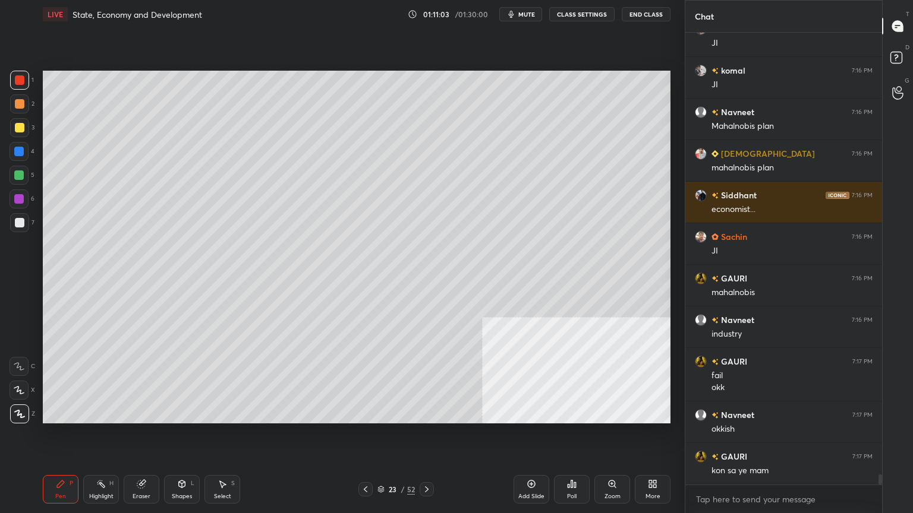
scroll to position [19875, 0]
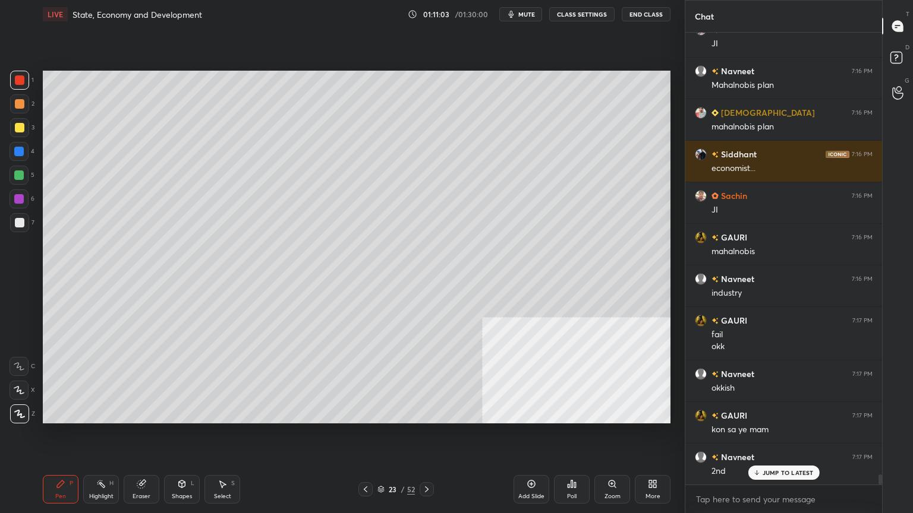
click at [132, 438] on div "Eraser" at bounding box center [142, 489] width 36 height 29
click at [18, 416] on span "Erase all" at bounding box center [19, 414] width 18 height 8
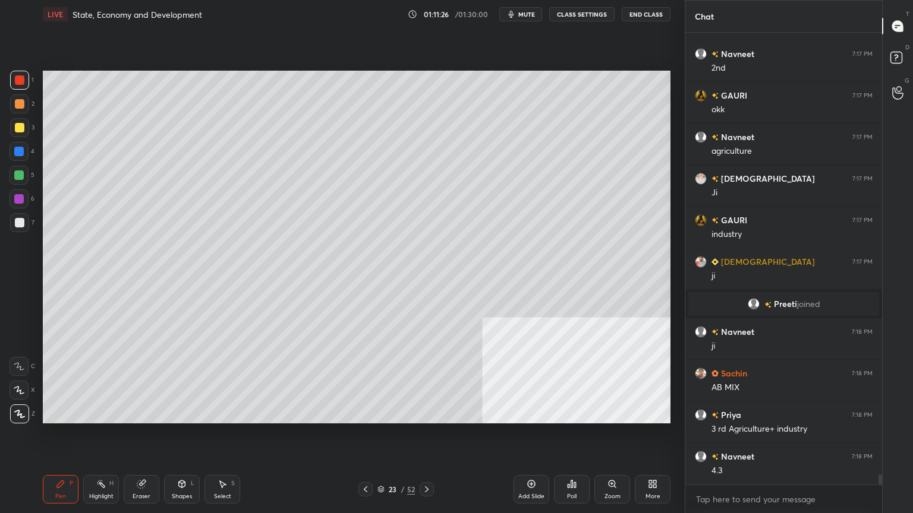
scroll to position [20319, 0]
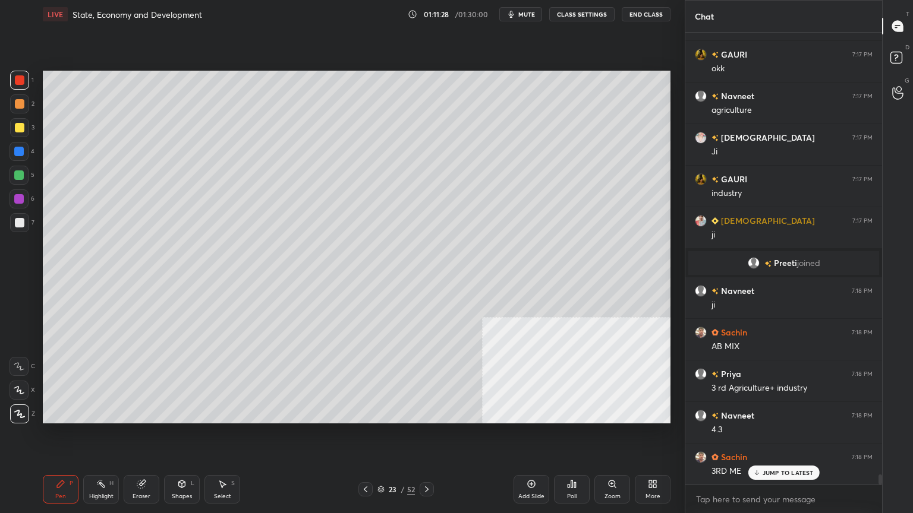
click at [154, 438] on div "Eraser" at bounding box center [142, 489] width 36 height 29
click at [17, 418] on span "Erase all" at bounding box center [19, 414] width 18 height 8
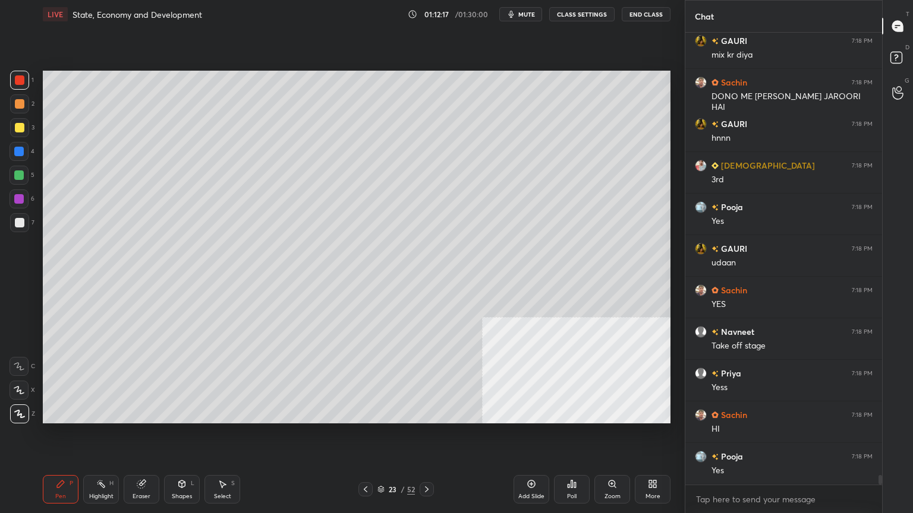
scroll to position [20861, 0]
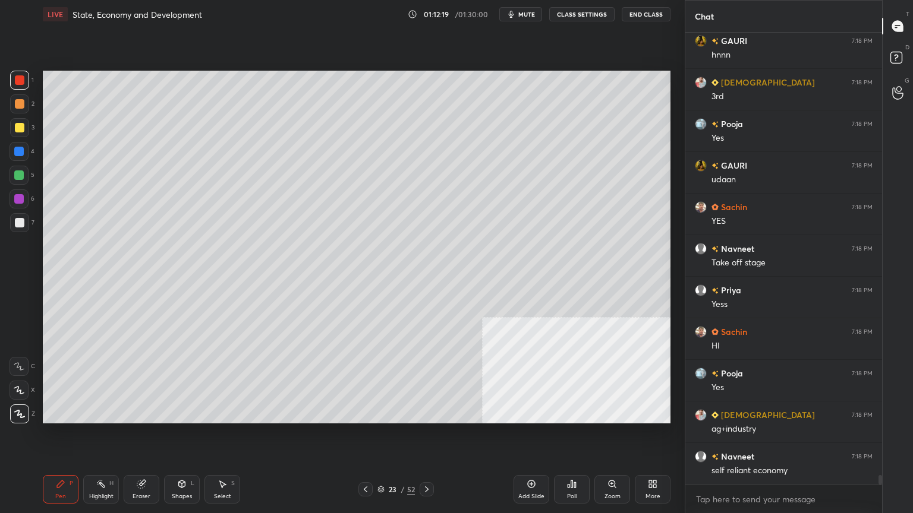
click at [21, 126] on div at bounding box center [20, 128] width 10 height 10
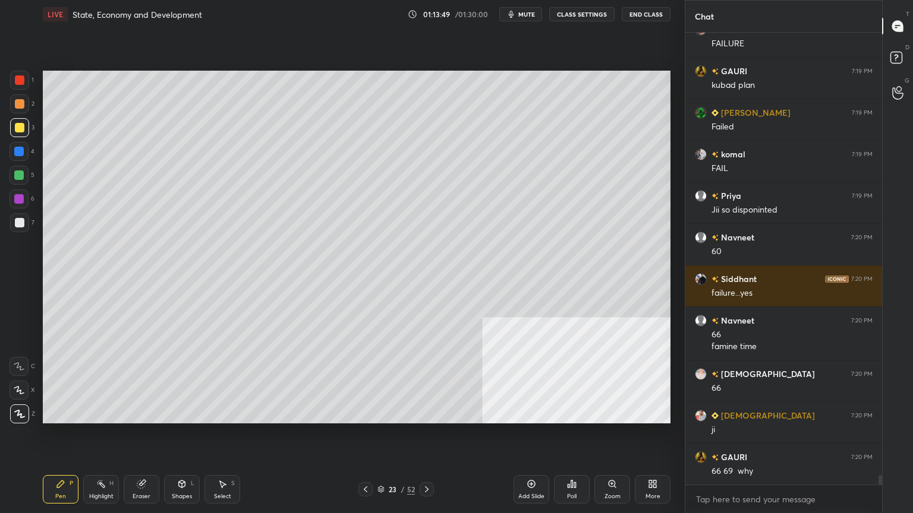
scroll to position [21633, 0]
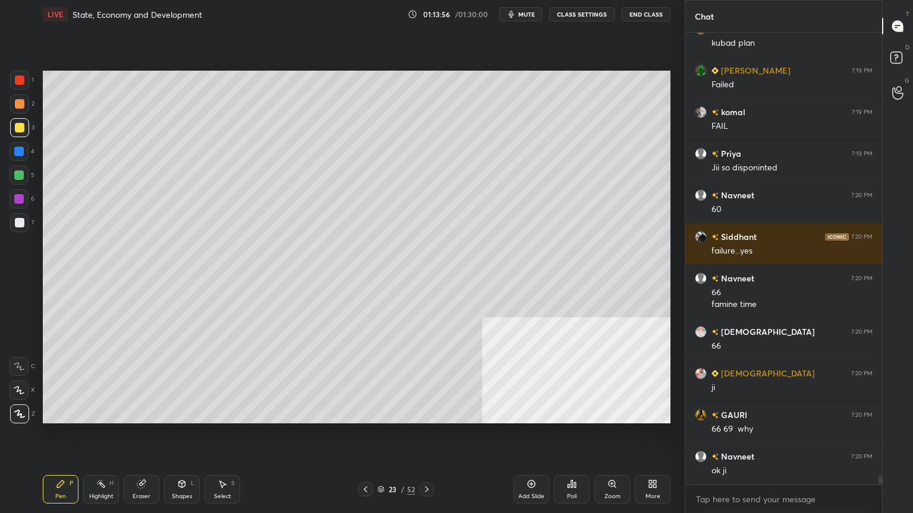
click at [521, 438] on div "Add Slide" at bounding box center [531, 489] width 36 height 29
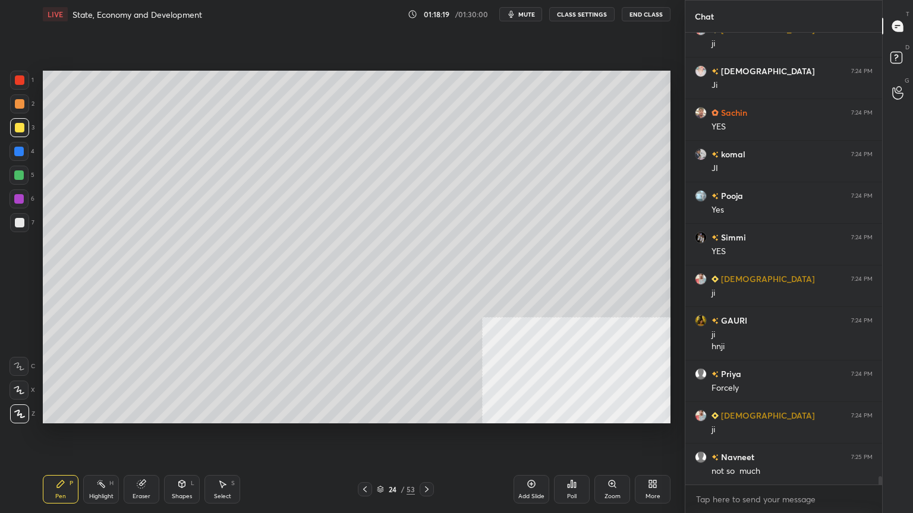
scroll to position [24993, 0]
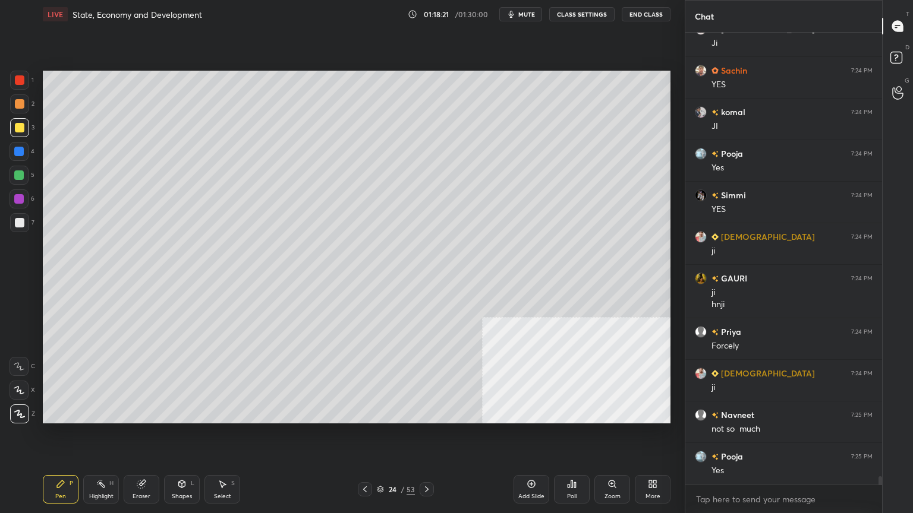
click at [136, 438] on div "Eraser" at bounding box center [141, 497] width 18 height 6
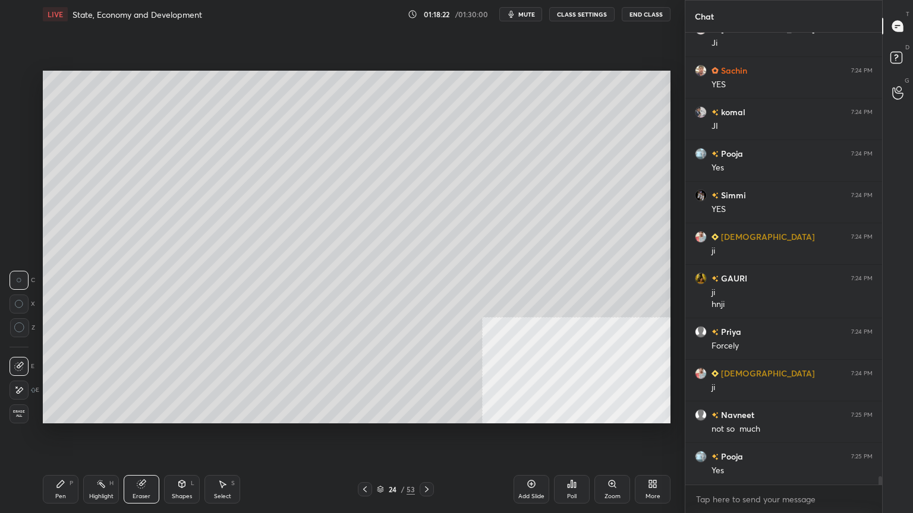
click at [12, 415] on span "Erase all" at bounding box center [19, 414] width 18 height 8
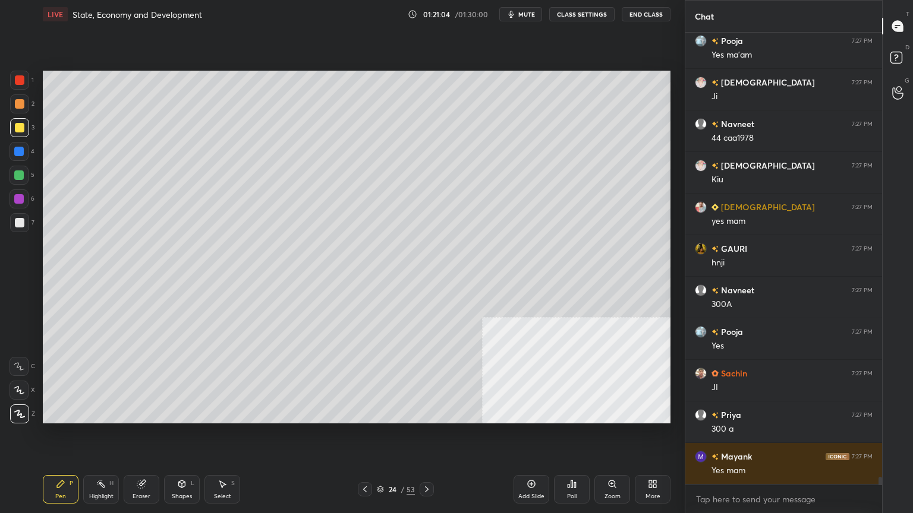
scroll to position [26867, 0]
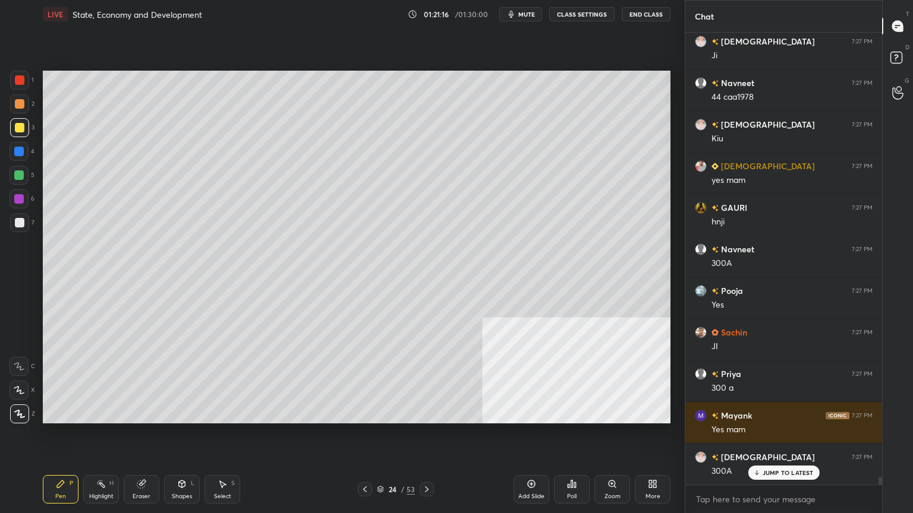
click at [137, 438] on icon at bounding box center [142, 484] width 10 height 10
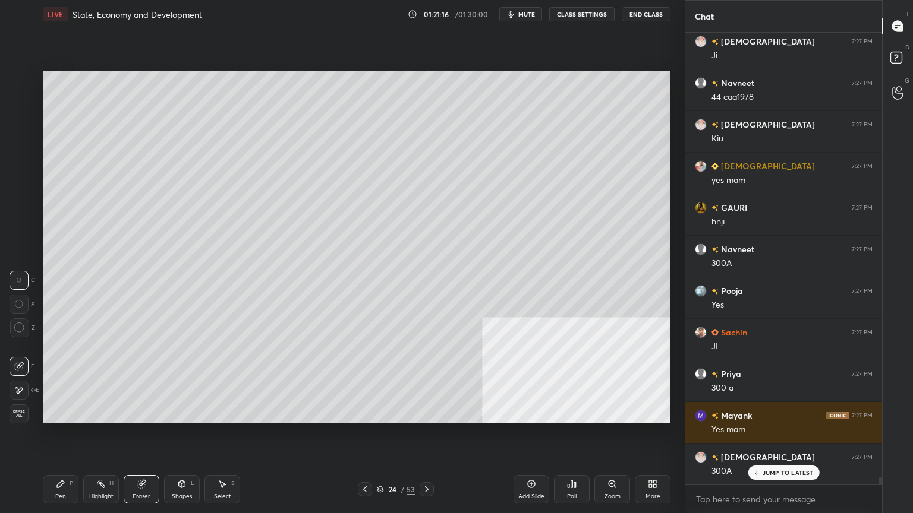
scroll to position [26909, 0]
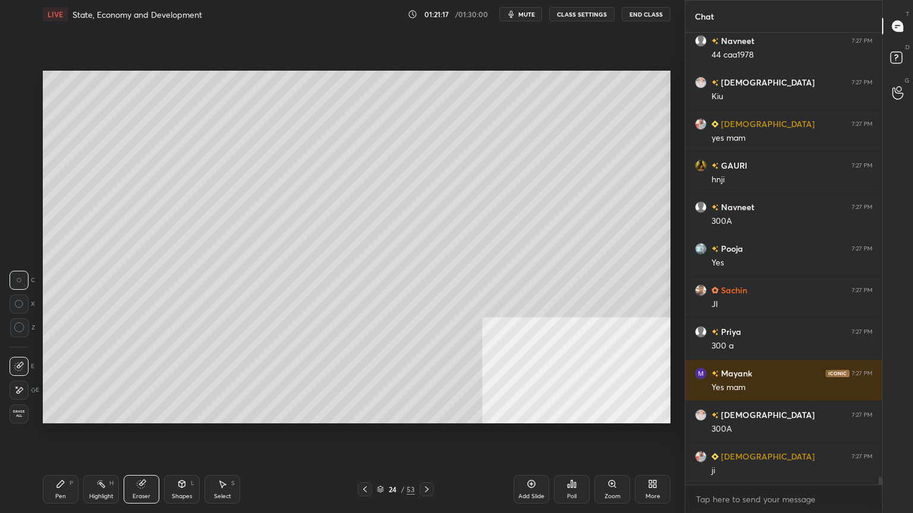
click at [23, 413] on span "Erase all" at bounding box center [19, 414] width 18 height 8
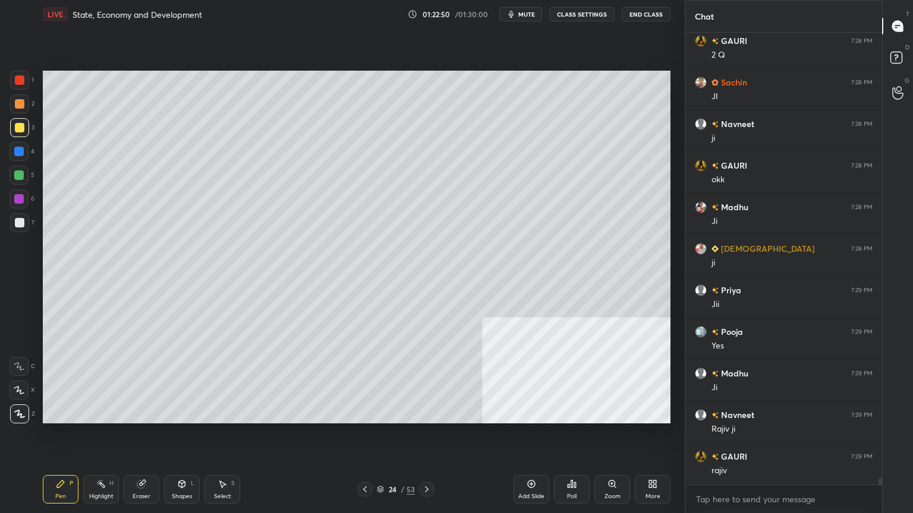
scroll to position [27669, 0]
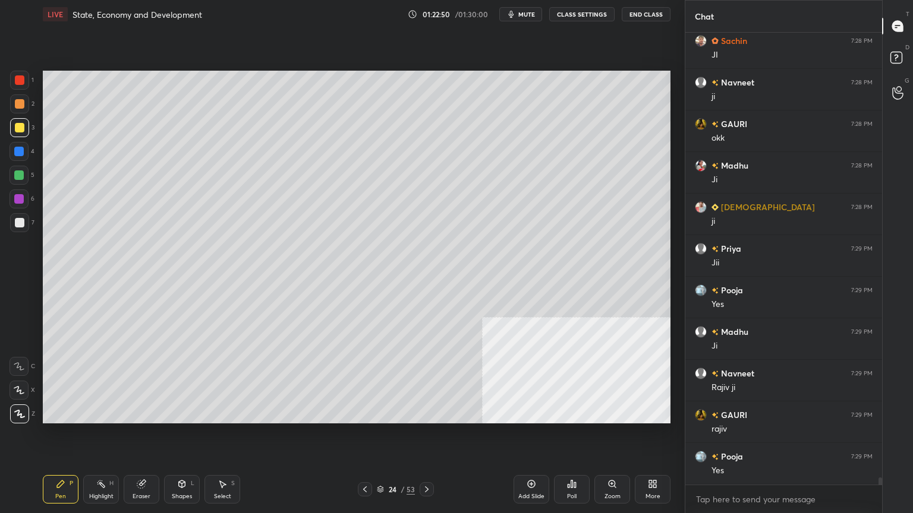
click at [135, 438] on div "Eraser" at bounding box center [142, 489] width 36 height 29
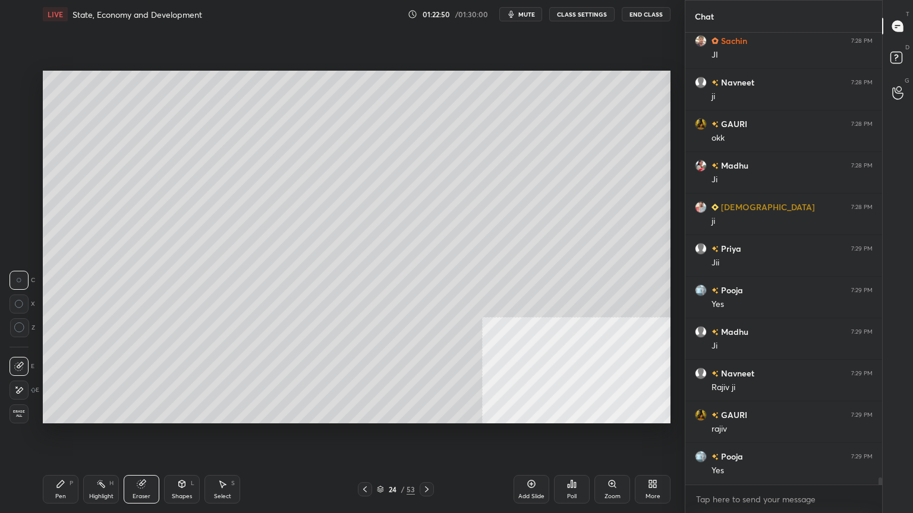
click at [26, 411] on span "Erase all" at bounding box center [19, 414] width 18 height 8
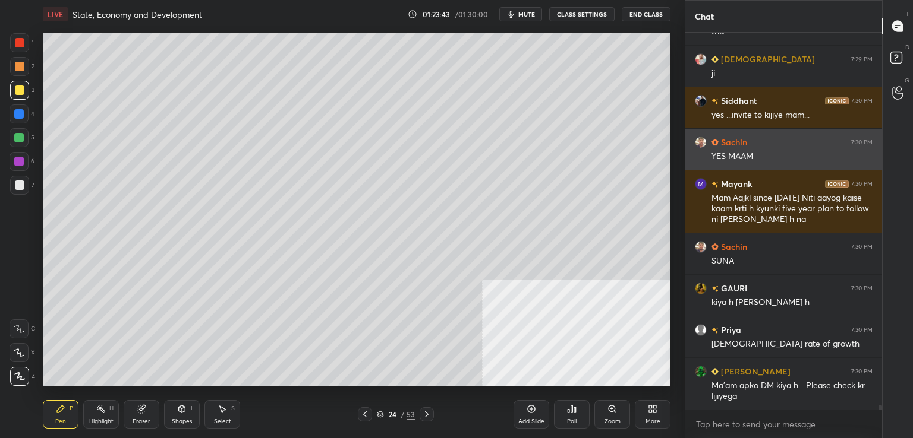
scroll to position [28245, 0]
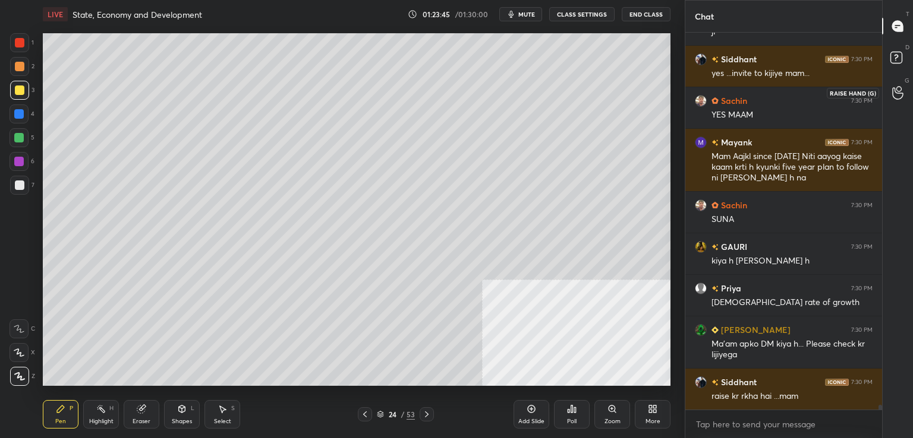
click at [895, 86] on icon at bounding box center [897, 93] width 11 height 14
click at [902, 79] on div "G Raise Hand (G)" at bounding box center [897, 92] width 30 height 33
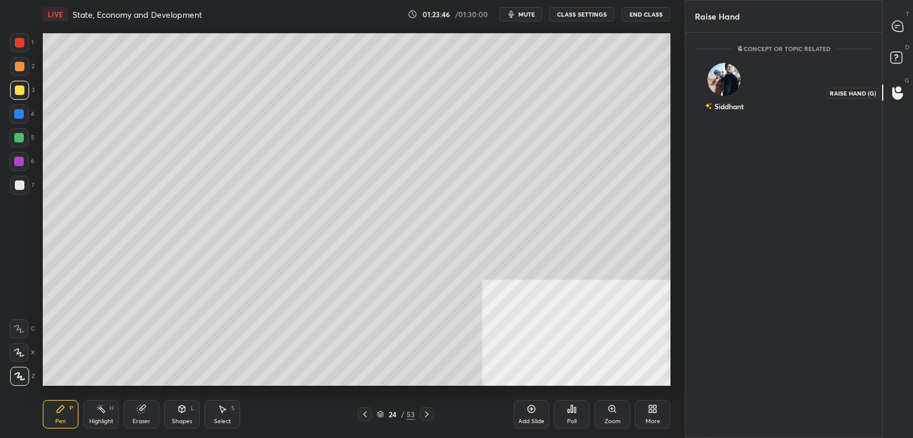
click at [898, 86] on icon at bounding box center [897, 93] width 11 height 14
click at [724, 74] on img "grid" at bounding box center [723, 79] width 33 height 33
click at [727, 108] on button "INVITE" at bounding box center [724, 114] width 48 height 15
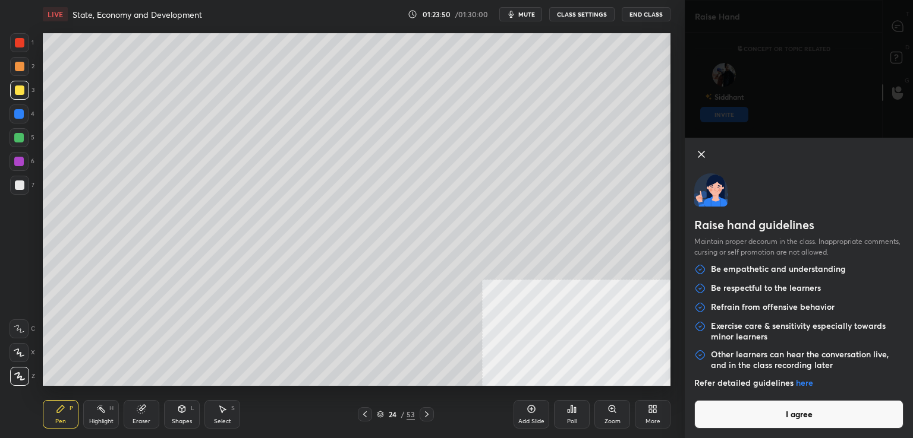
click at [773, 413] on button "I agree" at bounding box center [798, 414] width 209 height 29
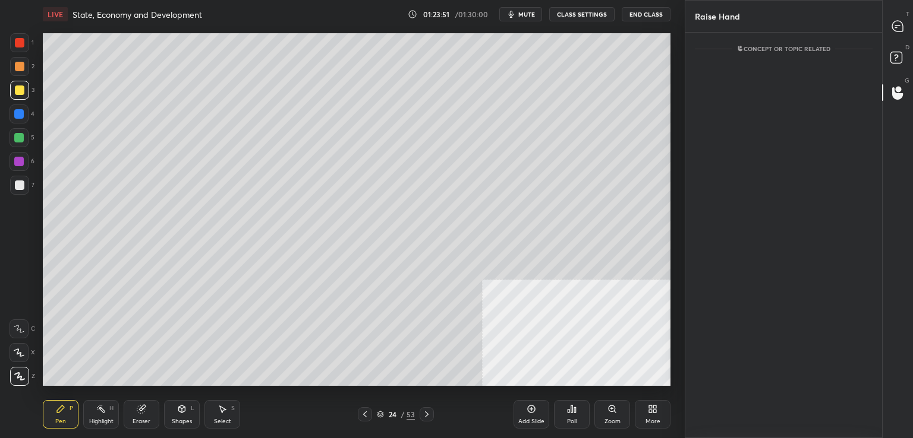
scroll to position [4, 4]
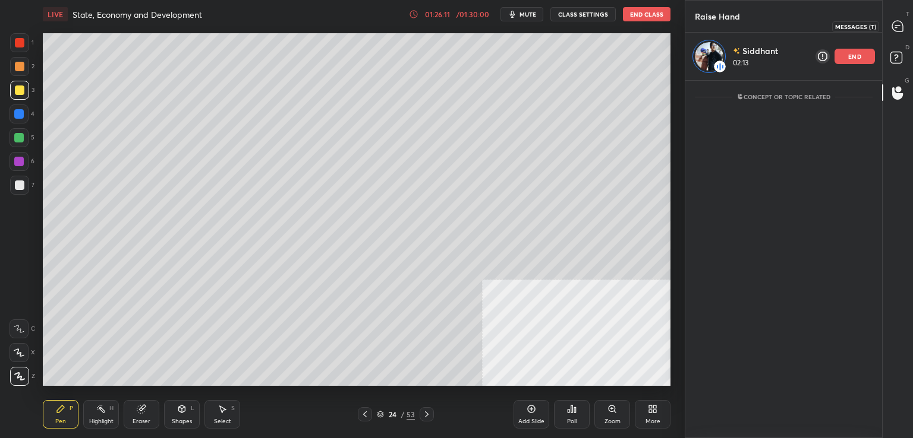
click at [890, 36] on div at bounding box center [898, 25] width 24 height 21
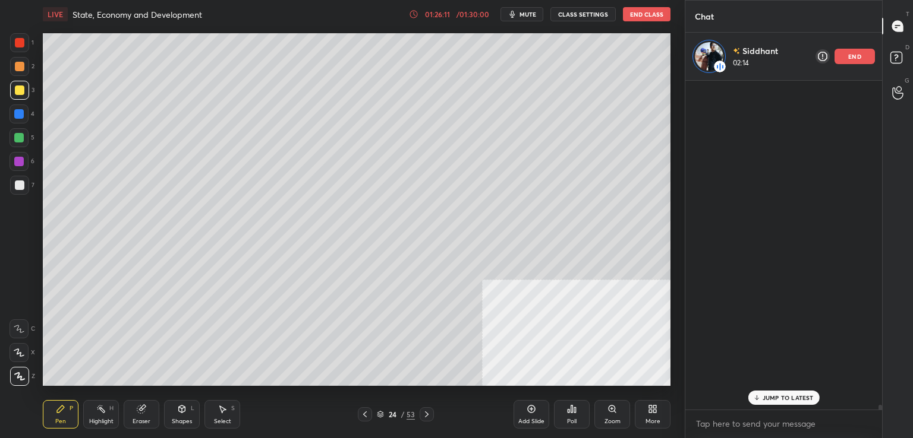
scroll to position [326, 193]
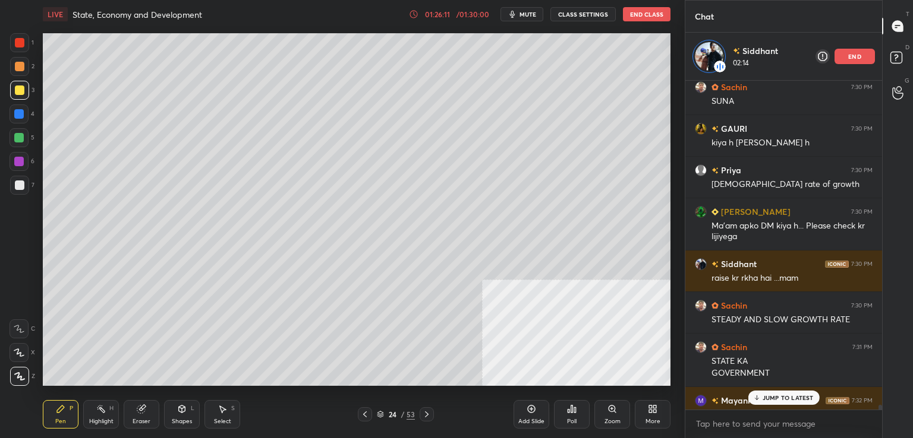
click at [890, 36] on div at bounding box center [898, 25] width 24 height 21
click at [778, 399] on p "JUMP TO LATEST" at bounding box center [787, 398] width 51 height 7
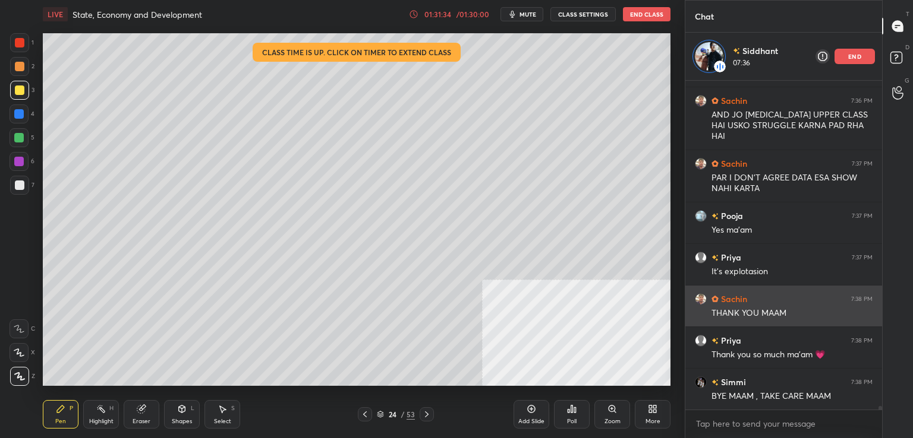
scroll to position [29374, 0]
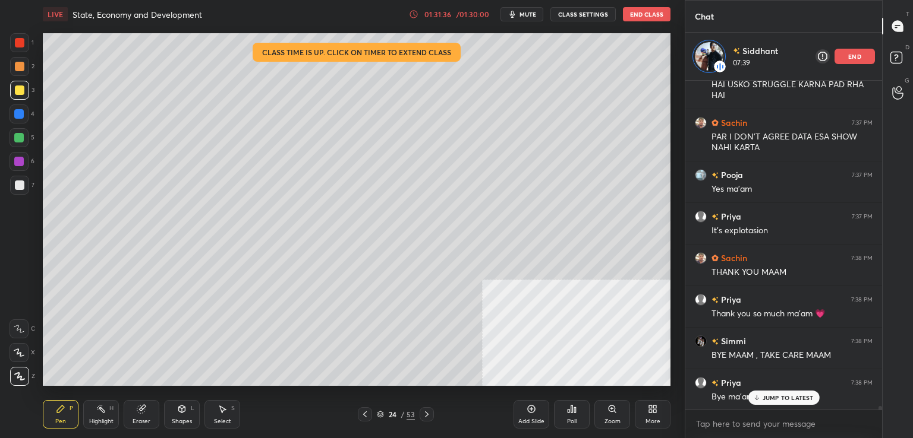
click at [777, 395] on p "JUMP TO LATEST" at bounding box center [787, 398] width 51 height 7
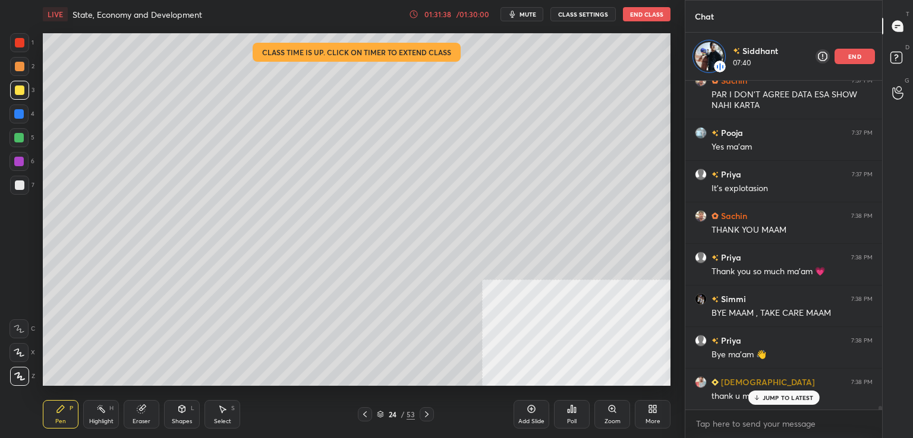
scroll to position [29457, 0]
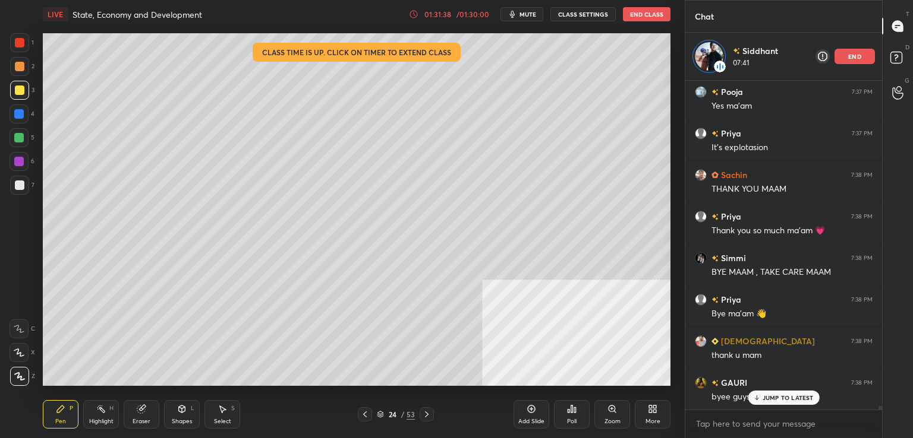
click at [850, 57] on p "end" at bounding box center [854, 56] width 13 height 6
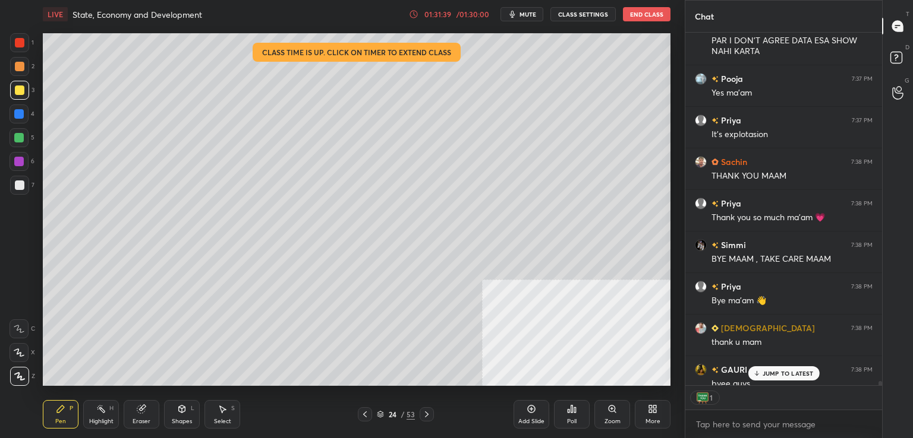
scroll to position [29476, 0]
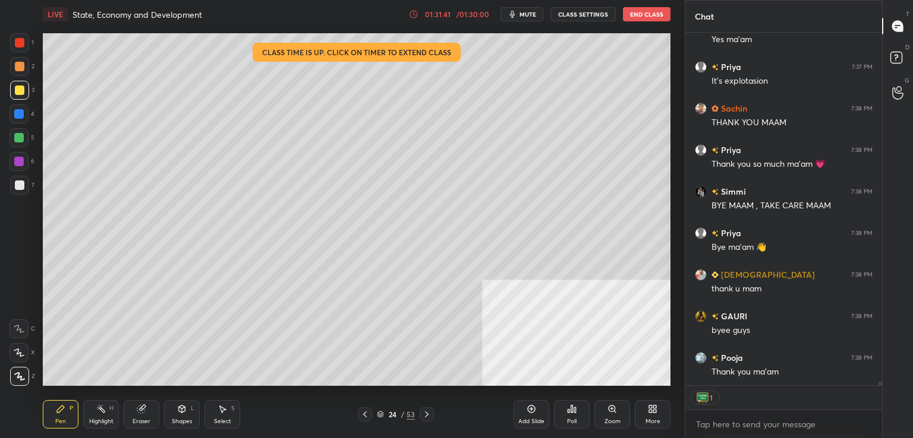
click at [632, 9] on button "End Class" at bounding box center [647, 14] width 48 height 14
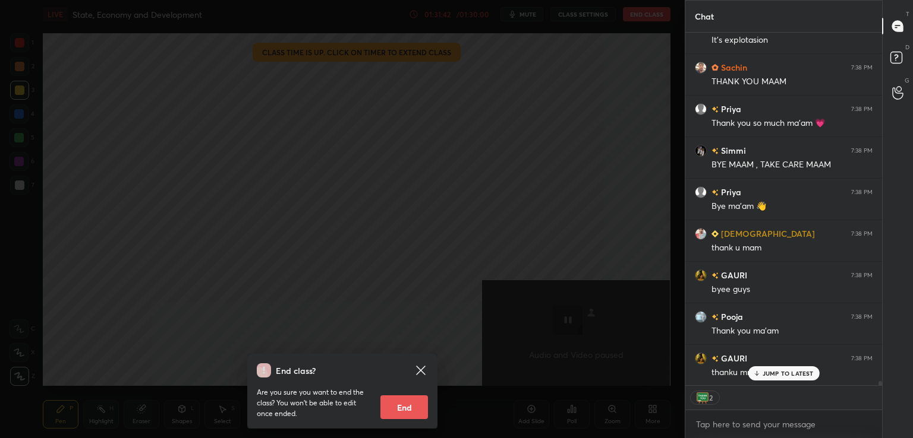
scroll to position [29559, 0]
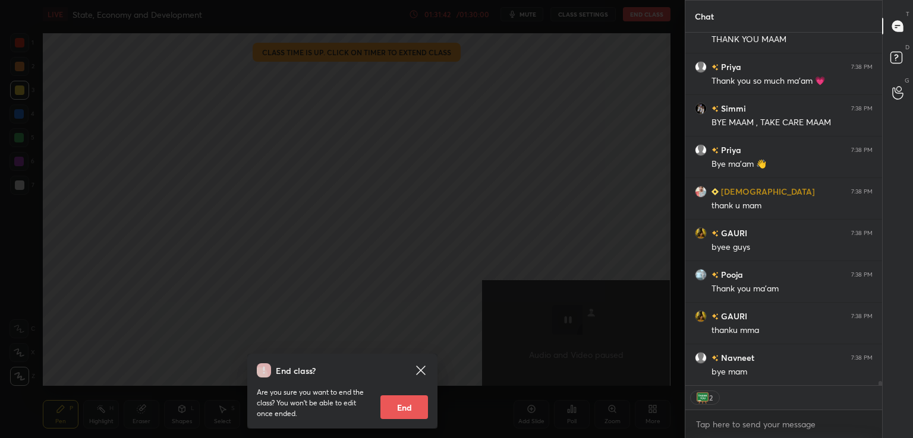
click at [400, 406] on button "End" at bounding box center [404, 408] width 48 height 24
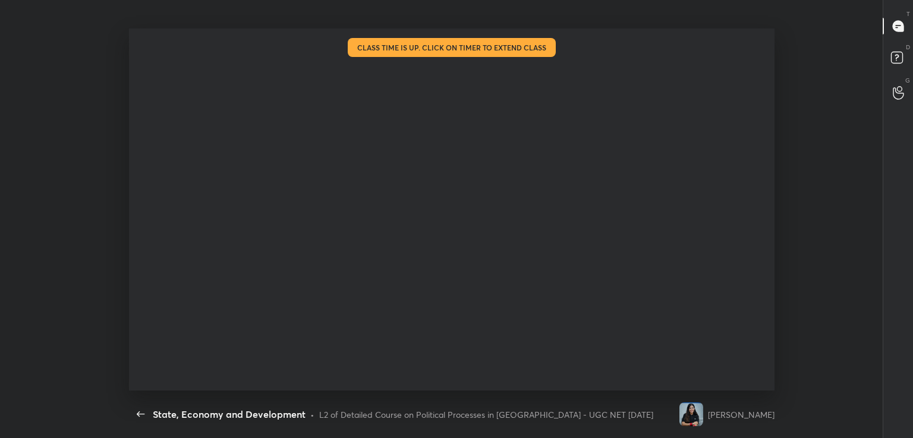
scroll to position [29527, 0]
type textarea "x"
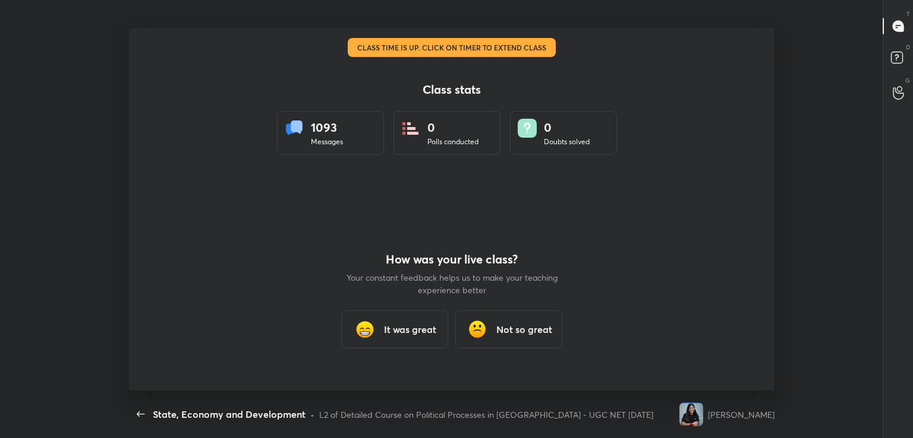
scroll to position [0, 0]
